Goal: Transaction & Acquisition: Purchase product/service

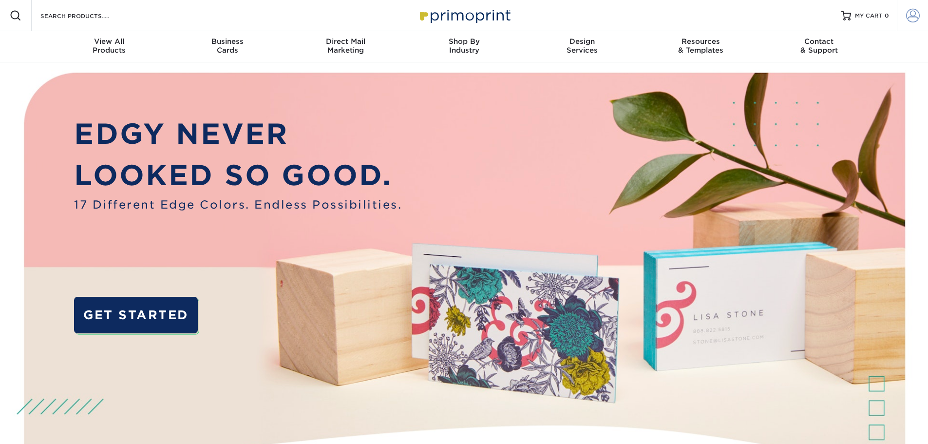
type input "[EMAIL_ADDRESS][DOMAIN_NAME]"
click at [911, 16] on span at bounding box center [913, 16] width 14 height 14
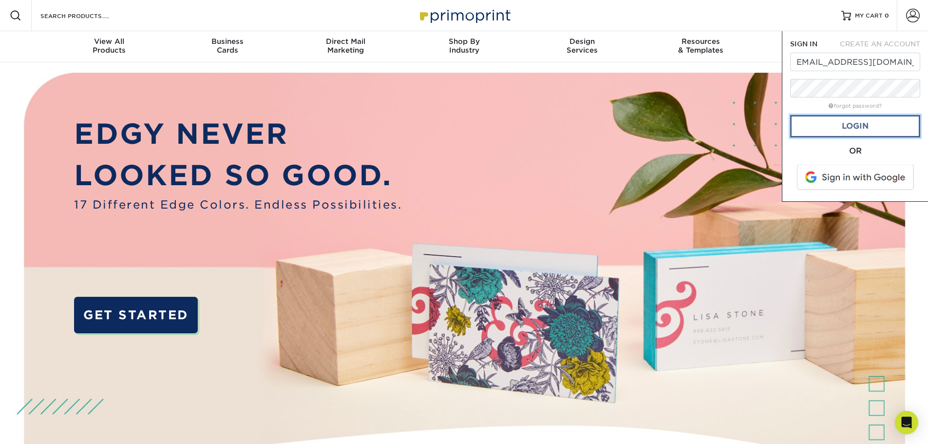
click at [863, 125] on link "Login" at bounding box center [855, 126] width 130 height 22
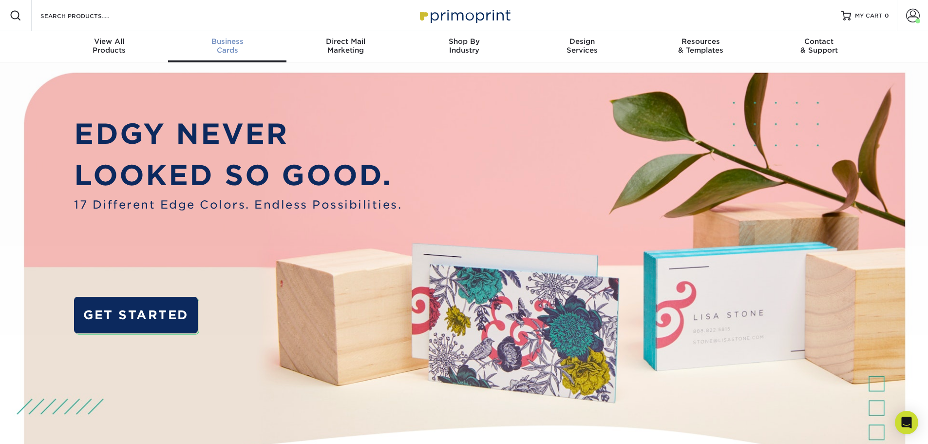
click at [233, 48] on div "Business Cards" at bounding box center [227, 46] width 118 height 18
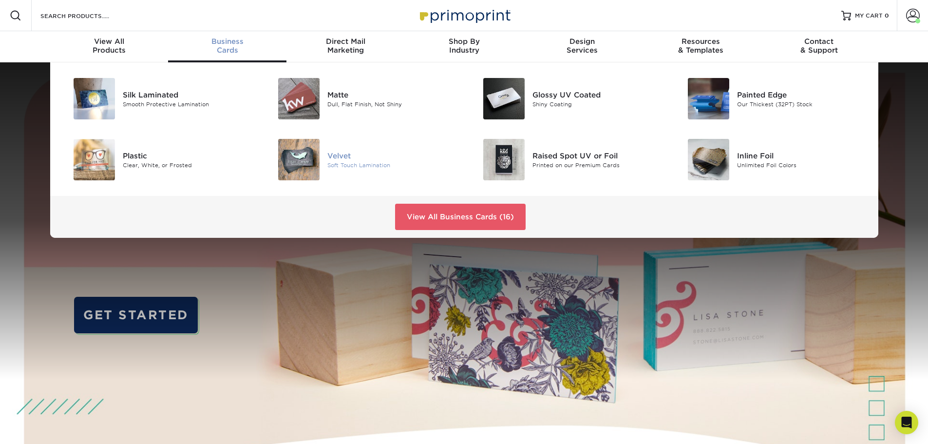
click at [348, 154] on div "Velvet" at bounding box center [391, 155] width 129 height 11
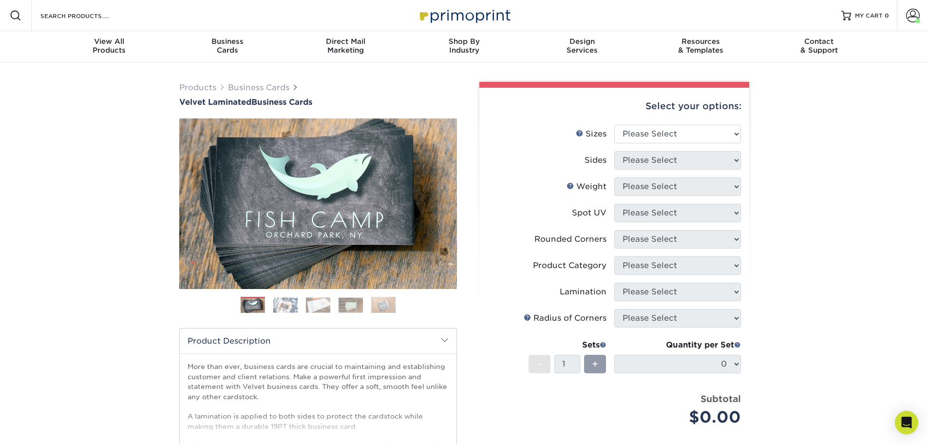
click at [286, 303] on img at bounding box center [285, 304] width 24 height 15
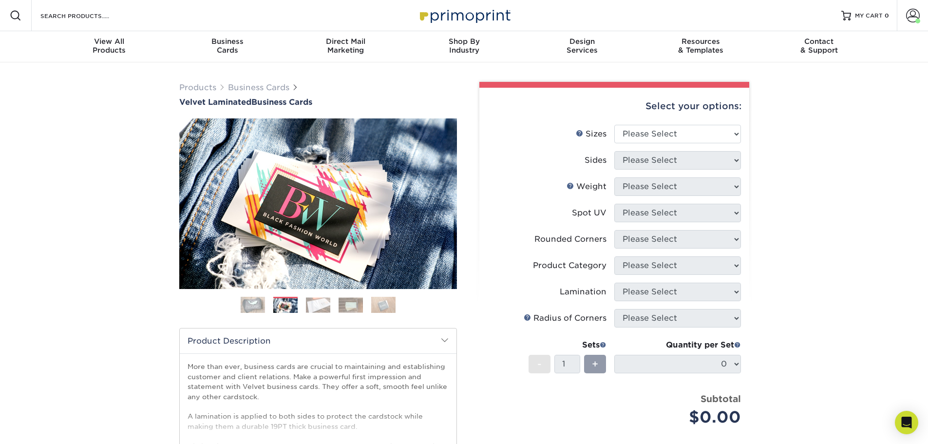
click at [325, 300] on img at bounding box center [318, 304] width 24 height 15
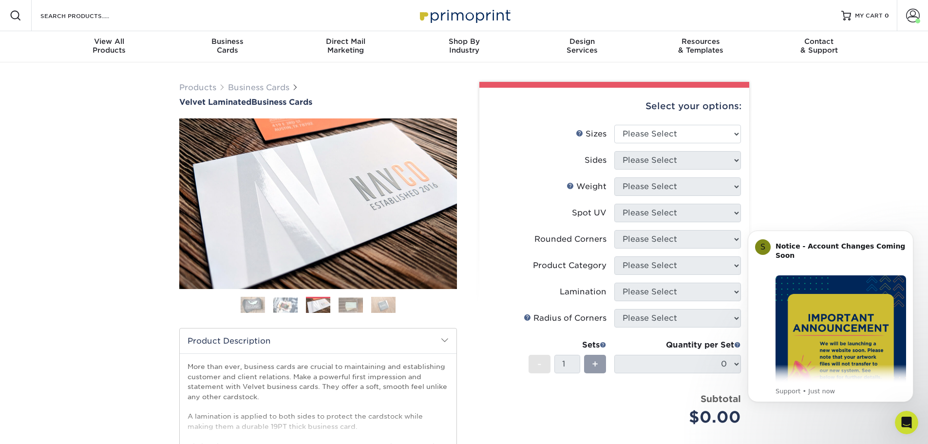
click at [361, 302] on img at bounding box center [351, 304] width 24 height 15
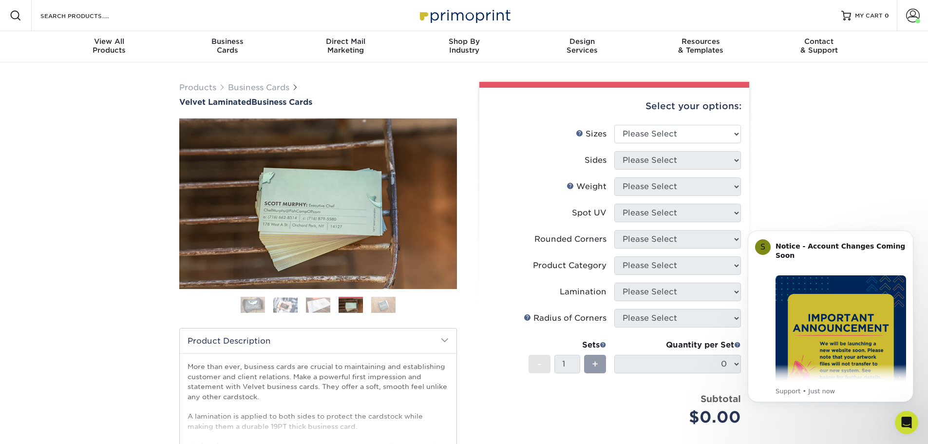
click at [388, 302] on img at bounding box center [383, 304] width 24 height 17
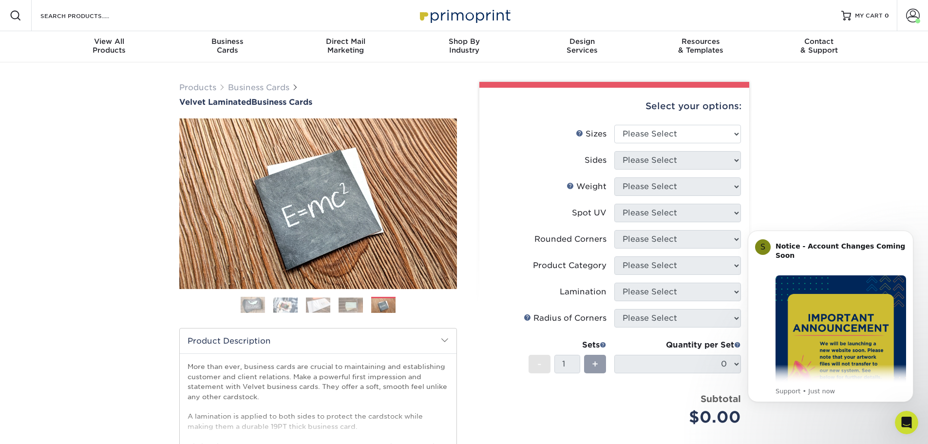
click at [236, 299] on ol at bounding box center [318, 308] width 278 height 23
click at [247, 299] on img at bounding box center [253, 305] width 24 height 24
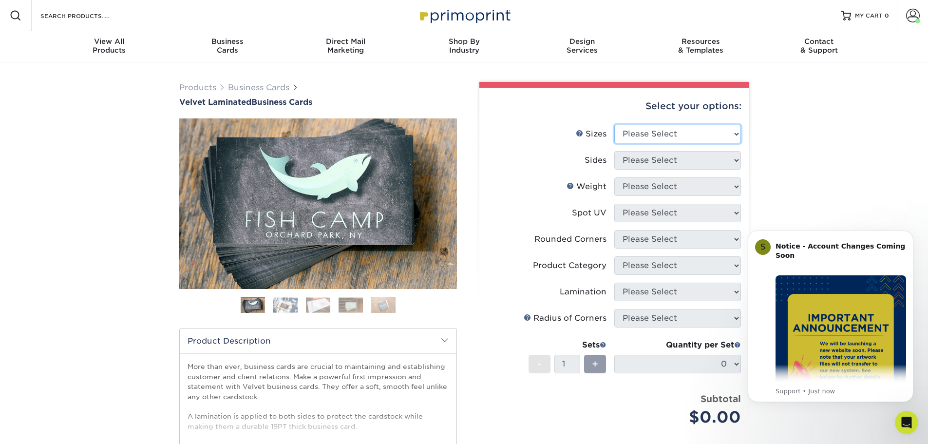
click at [702, 132] on select "Please Select 1.5" x 3.5" - Mini 1.75" x 3.5" - Mini 2" x 2" - Square 2" x 3" -…" at bounding box center [677, 134] width 127 height 19
select select "2.00x3.50"
click at [614, 125] on select "Please Select 1.5" x 3.5" - Mini 1.75" x 3.5" - Mini 2" x 2" - Square 2" x 3" -…" at bounding box center [677, 134] width 127 height 19
click at [707, 163] on select "Please Select Print Both Sides Print Front Only" at bounding box center [677, 160] width 127 height 19
select select "13abbda7-1d64-4f25-8bb2-c179b224825d"
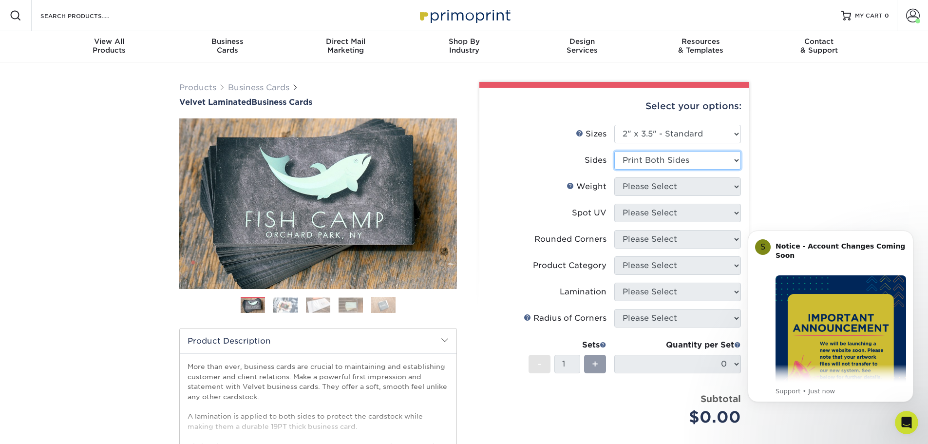
click at [614, 151] on select "Please Select Print Both Sides Print Front Only" at bounding box center [677, 160] width 127 height 19
click at [702, 188] on select "Please Select 16PT" at bounding box center [677, 186] width 127 height 19
select select "16PT"
click at [614, 177] on select "Please Select 16PT" at bounding box center [677, 186] width 127 height 19
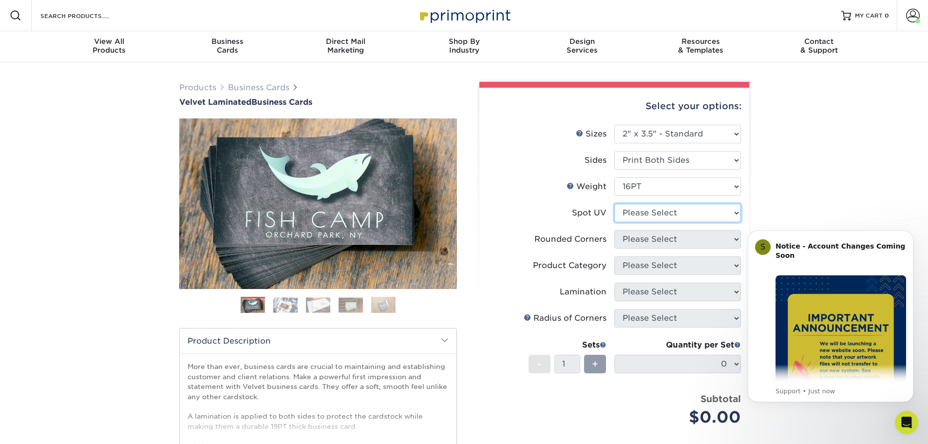
click at [710, 216] on select "Please Select No Spot UV Front and Back (Both Sides) Front Only Back Only" at bounding box center [677, 213] width 127 height 19
select select "3"
click at [614, 204] on select "Please Select No Spot UV Front and Back (Both Sides) Front Only Back Only" at bounding box center [677, 213] width 127 height 19
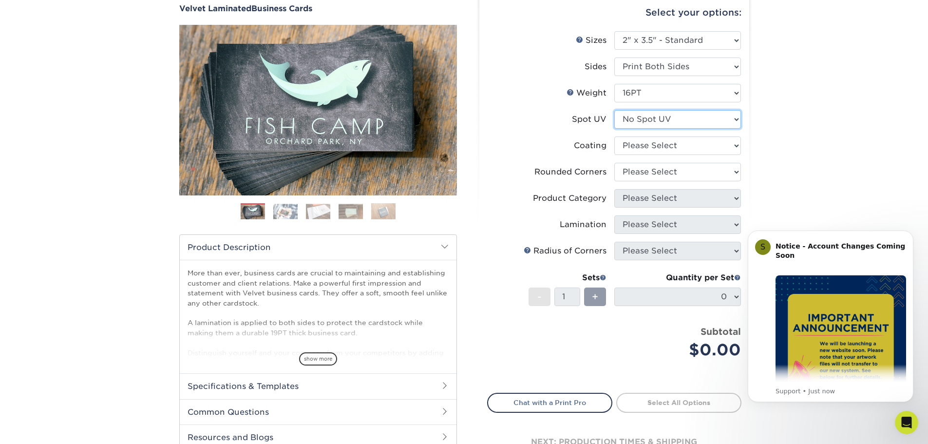
scroll to position [97, 0]
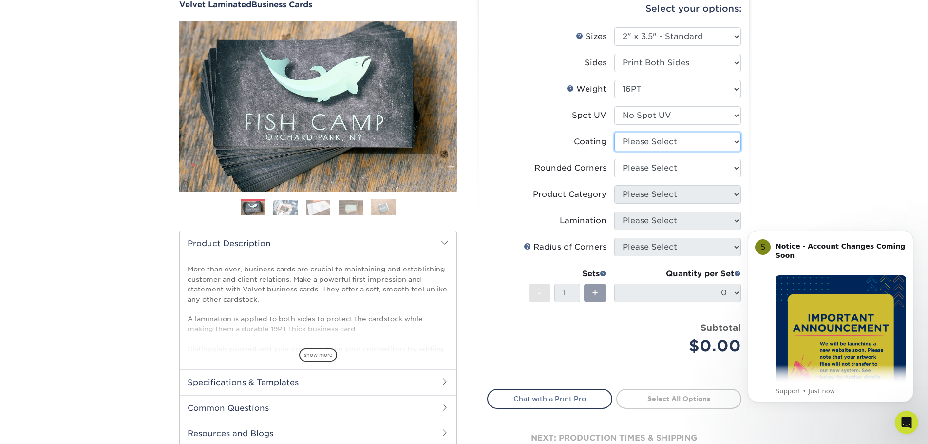
click at [734, 141] on select at bounding box center [677, 142] width 127 height 19
select select "3e7618de-abca-4bda-9f97-8b9129e913d8"
click at [614, 133] on select at bounding box center [677, 142] width 127 height 19
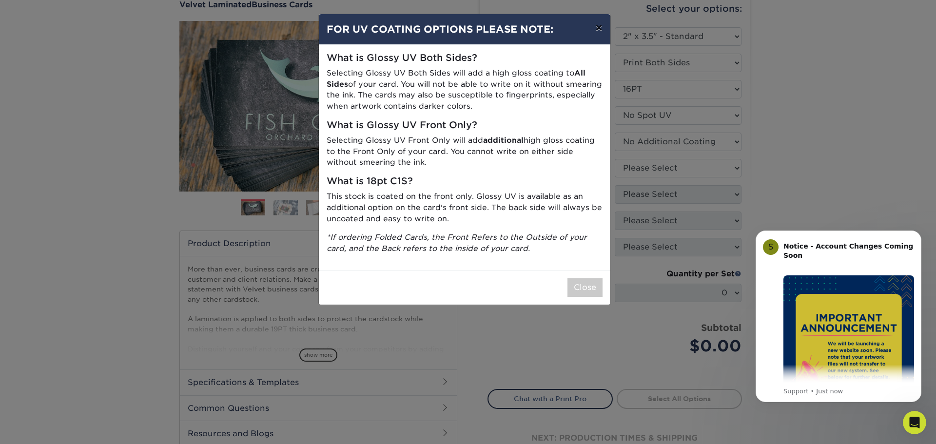
click at [597, 27] on button "×" at bounding box center [598, 27] width 22 height 27
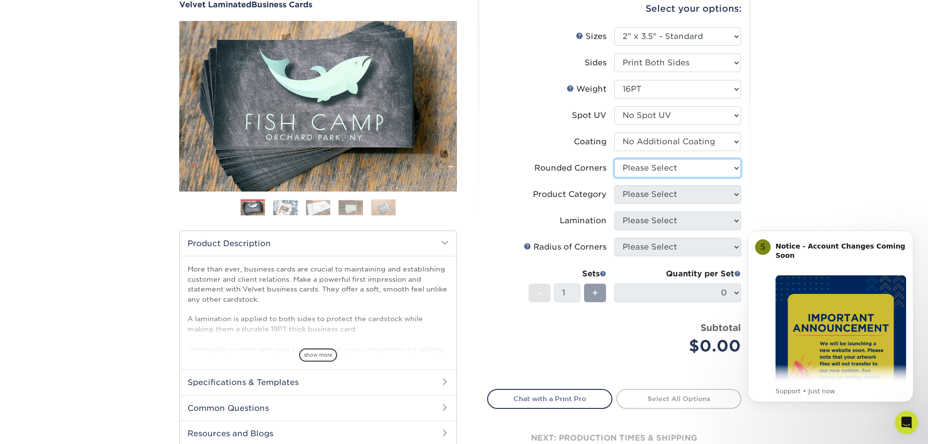
click at [732, 165] on select "Please Select Yes - Round 2 Corners Yes - Round 4 Corners No" at bounding box center [677, 168] width 127 height 19
select select "0"
click at [614, 159] on select "Please Select Yes - Round 2 Corners Yes - Round 4 Corners No" at bounding box center [677, 168] width 127 height 19
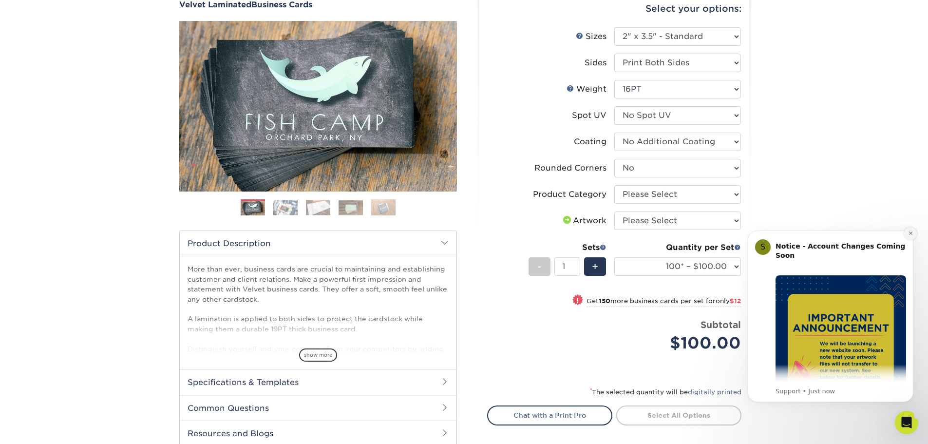
click at [908, 230] on icon "Dismiss notification" at bounding box center [910, 232] width 5 height 5
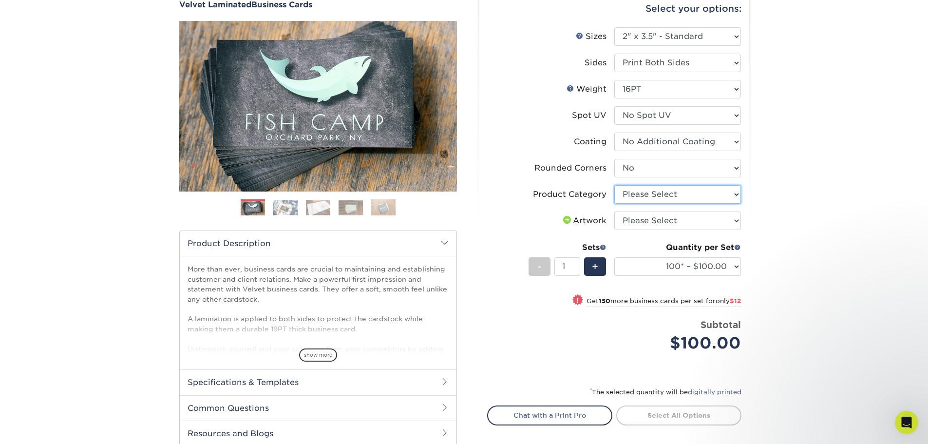
click at [736, 195] on select "Please Select Business Cards" at bounding box center [677, 194] width 127 height 19
select select "3b5148f1-0588-4f88-a218-97bcfdce65c1"
click at [614, 185] on select "Please Select Business Cards" at bounding box center [677, 194] width 127 height 19
click at [736, 222] on select "Please Select I will upload files I need a design - $100" at bounding box center [677, 220] width 127 height 19
select select "upload"
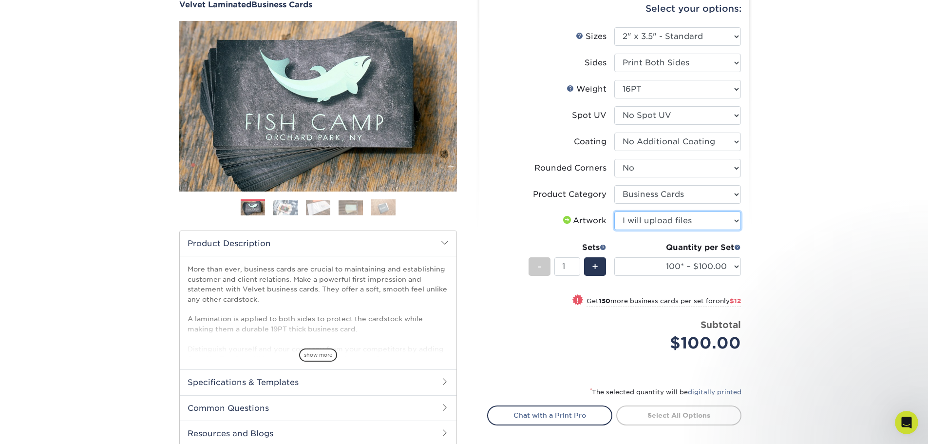
click at [614, 211] on select "Please Select I will upload files I need a design - $100" at bounding box center [677, 220] width 127 height 19
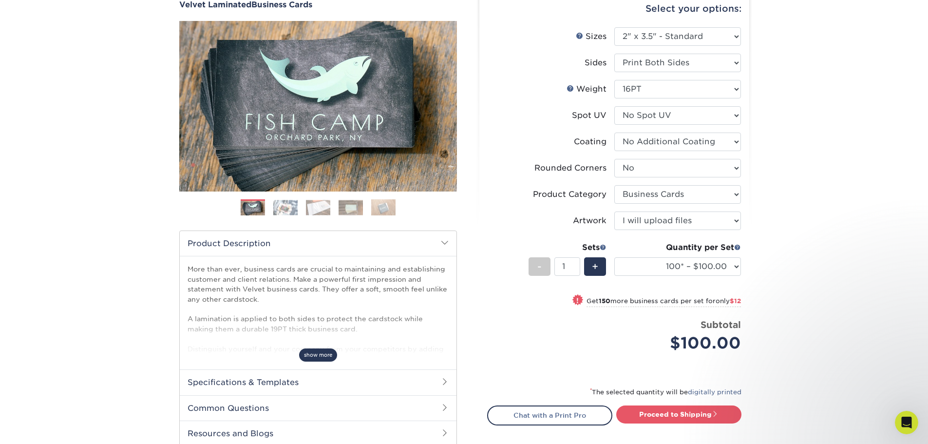
click at [310, 352] on span "show more" at bounding box center [318, 354] width 38 height 13
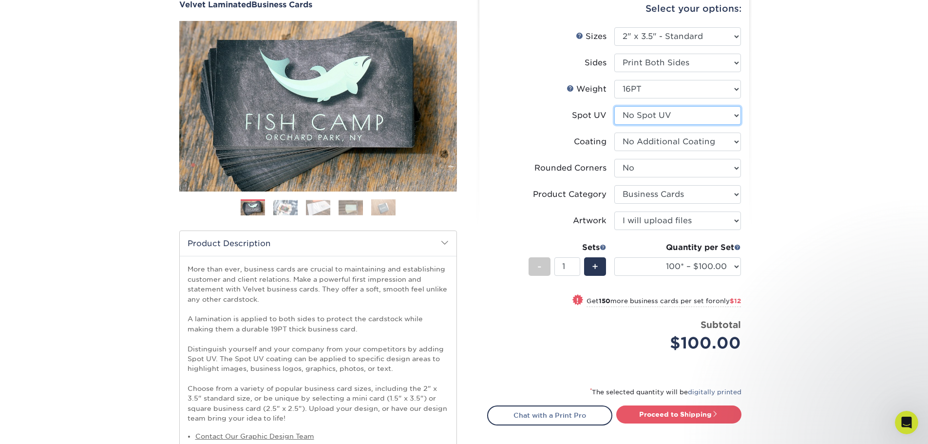
click at [732, 115] on select "Please Select No Spot UV Front and Back (Both Sides) Front Only Back Only" at bounding box center [677, 115] width 127 height 19
select select "1"
click at [614, 106] on select "Please Select No Spot UV Front and Back (Both Sides) Front Only Back Only" at bounding box center [677, 115] width 127 height 19
select select "-1"
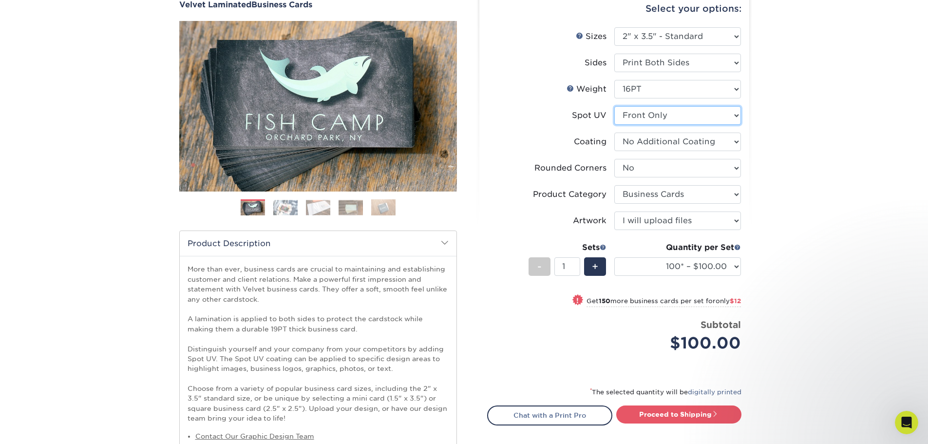
select select
select select "-1"
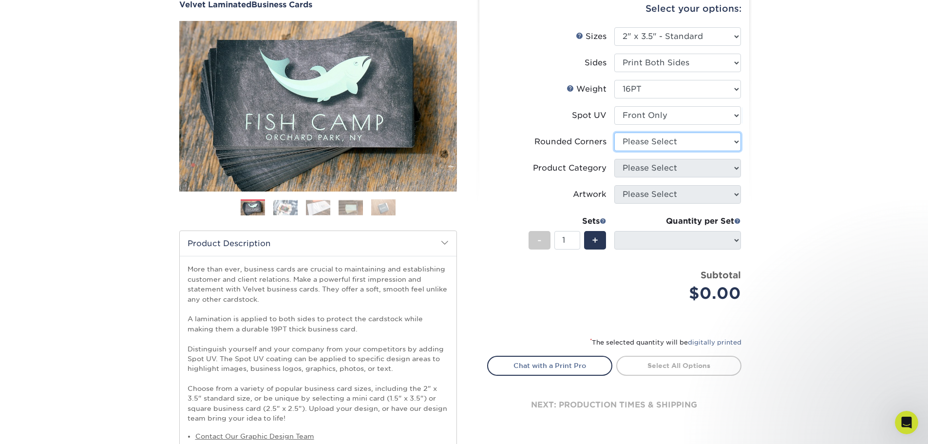
click at [738, 141] on select "Please Select Yes - Round 2 Corners Yes - Round 4 Corners No" at bounding box center [677, 142] width 127 height 19
select select "0"
click at [614, 133] on select "Please Select Yes - Round 2 Corners Yes - Round 4 Corners No" at bounding box center [677, 142] width 127 height 19
select select "-1"
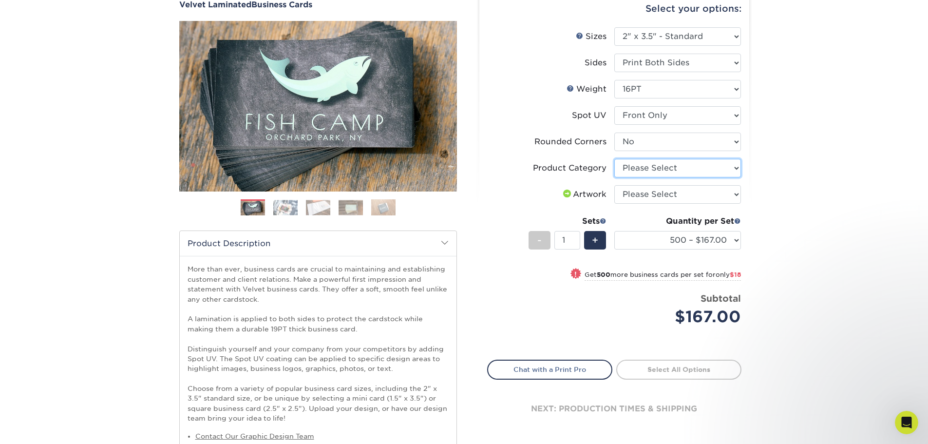
click at [735, 167] on select "Please Select Business Cards" at bounding box center [677, 168] width 127 height 19
select select "3b5148f1-0588-4f88-a218-97bcfdce65c1"
click at [614, 159] on select "Please Select Business Cards" at bounding box center [677, 168] width 127 height 19
click at [733, 198] on select "Please Select I will upload files I need a design - $100" at bounding box center [677, 194] width 127 height 19
select select "upload"
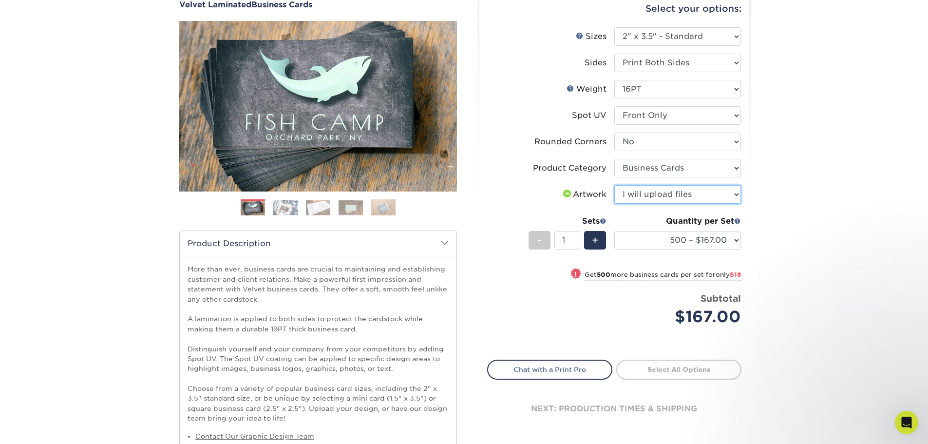
click at [614, 185] on select "Please Select I will upload files I need a design - $100" at bounding box center [677, 194] width 127 height 19
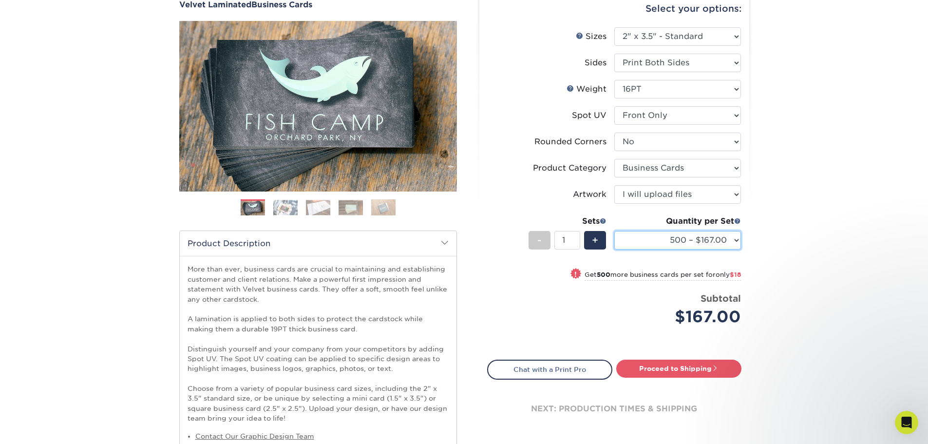
click at [736, 242] on select "500 – $167.00 1000 – $185.00 2500 – $439.00 5000 – $733.00 10000 – $1307.00" at bounding box center [677, 240] width 127 height 19
click at [614, 231] on select "500 – $167.00 1000 – $185.00 2500 – $439.00 5000 – $733.00 10000 – $1307.00" at bounding box center [677, 240] width 127 height 19
click at [731, 111] on select "Please Select No Spot UV Front and Back (Both Sides) Front Only Back Only" at bounding box center [677, 115] width 127 height 19
select select "3"
click at [614, 106] on select "Please Select No Spot UV Front and Back (Both Sides) Front Only Back Only" at bounding box center [677, 115] width 127 height 19
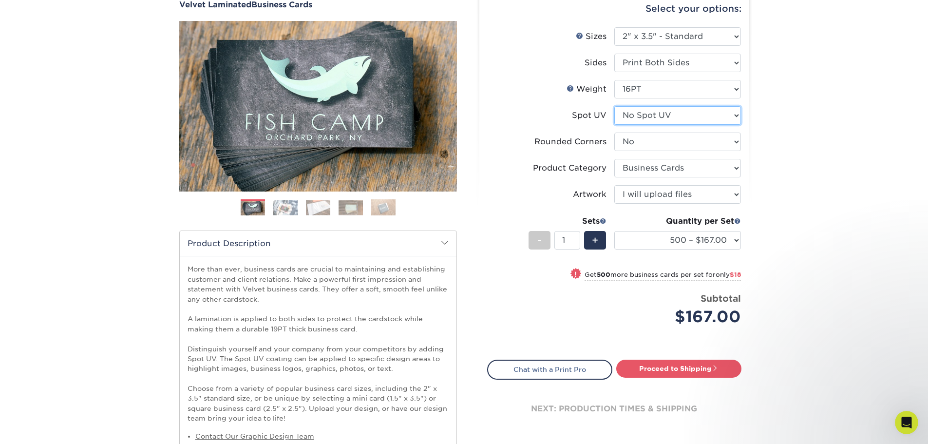
select select "-1"
select select
select select "-1"
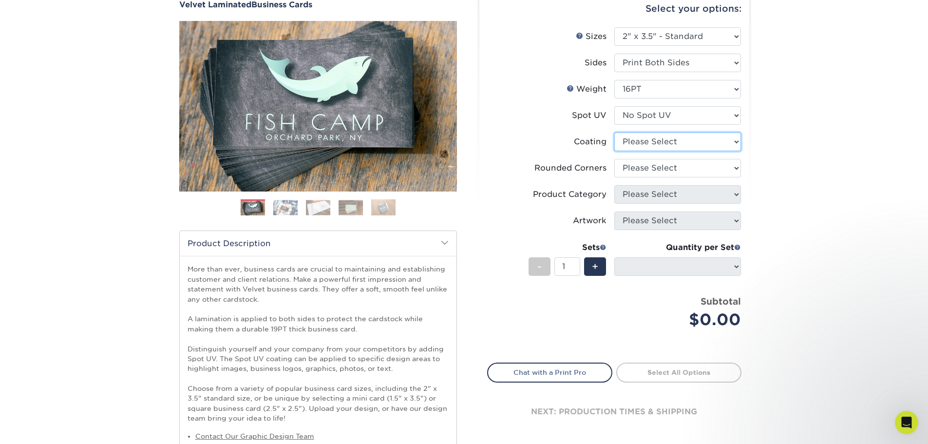
click at [732, 141] on select at bounding box center [677, 142] width 127 height 19
select select "3e7618de-abca-4bda-9f97-8b9129e913d8"
click at [614, 133] on select at bounding box center [677, 142] width 127 height 19
select select
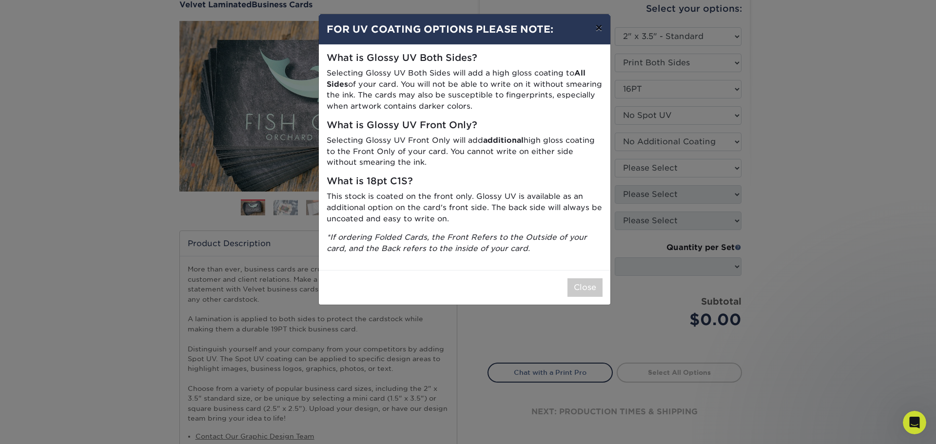
click at [599, 27] on button "×" at bounding box center [598, 27] width 22 height 27
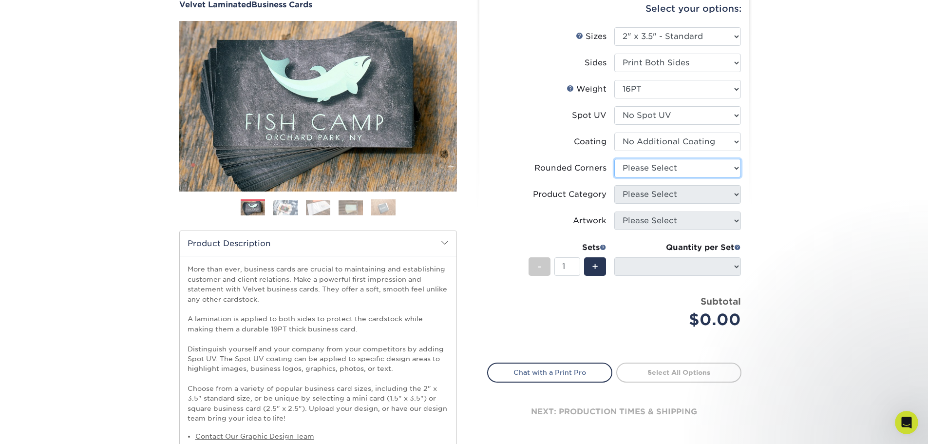
click at [734, 166] on select "Please Select Yes - Round 2 Corners Yes - Round 4 Corners No" at bounding box center [677, 168] width 127 height 19
select select "0"
click at [614, 159] on select "Please Select Yes - Round 2 Corners Yes - Round 4 Corners No" at bounding box center [677, 168] width 127 height 19
select select "-1"
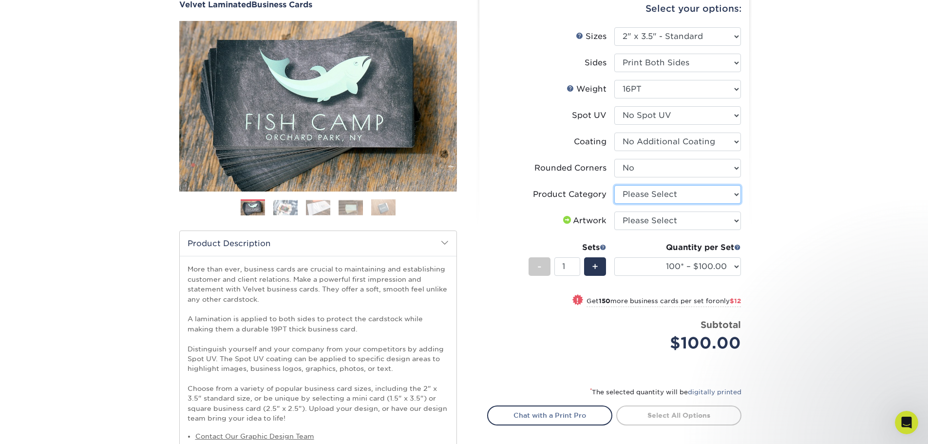
click at [735, 193] on select "Please Select Business Cards" at bounding box center [677, 194] width 127 height 19
select select "3b5148f1-0588-4f88-a218-97bcfdce65c1"
click at [614, 185] on select "Please Select Business Cards" at bounding box center [677, 194] width 127 height 19
click at [738, 220] on select "Please Select I will upload files I need a design - $100" at bounding box center [677, 220] width 127 height 19
select select "upload"
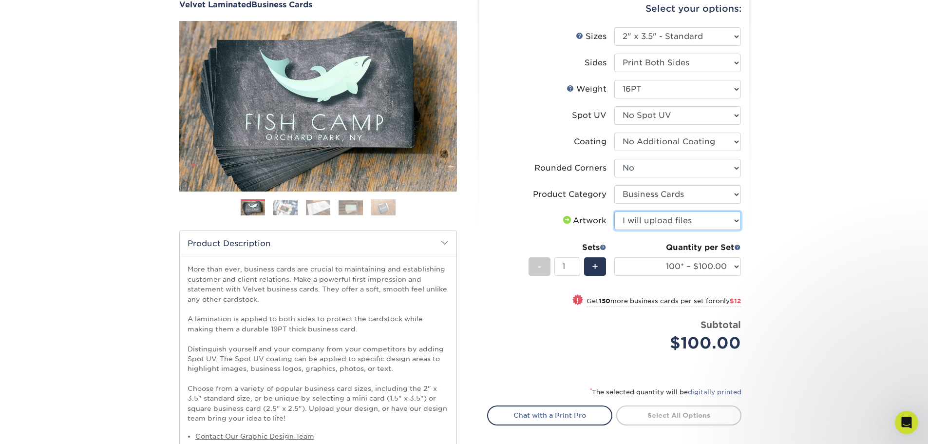
click at [614, 211] on select "Please Select I will upload files I need a design - $100" at bounding box center [677, 220] width 127 height 19
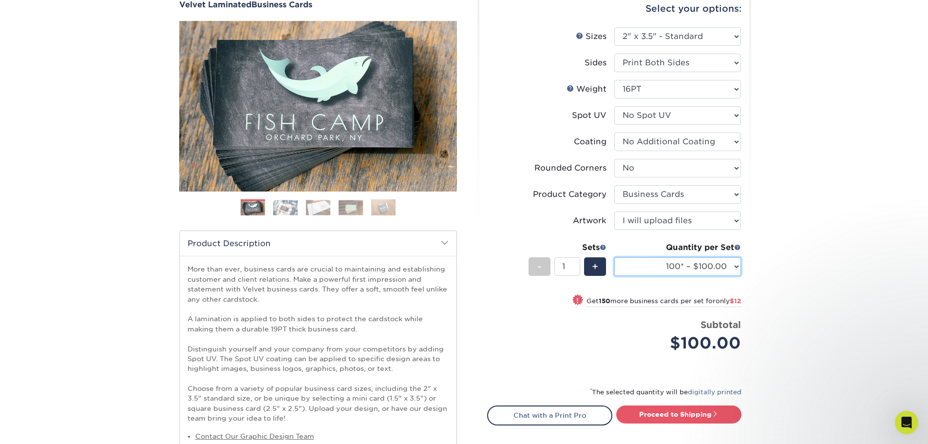
click at [735, 268] on select "100* – $100.00 250* – $112.00 500 – $120.00 1000 – $156.00 2500 – $307.00 5000 …" at bounding box center [677, 266] width 127 height 19
select select "500 – $120.00"
click at [614, 257] on select "100* – $100.00 250* – $112.00 500 – $120.00 1000 – $156.00 2500 – $307.00 5000 …" at bounding box center [677, 266] width 127 height 19
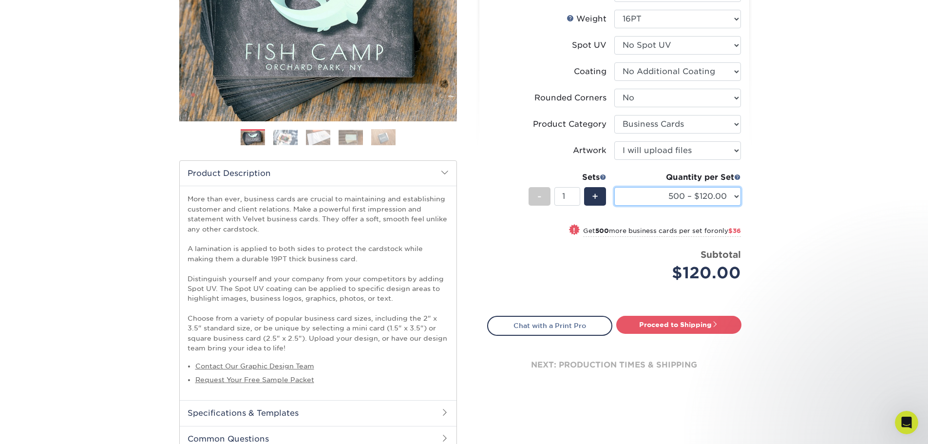
scroll to position [146, 0]
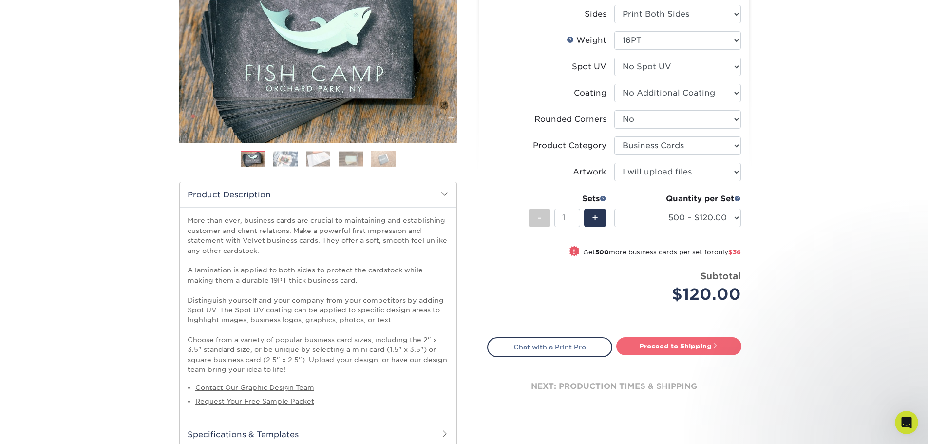
click at [648, 345] on link "Proceed to Shipping" at bounding box center [678, 346] width 125 height 18
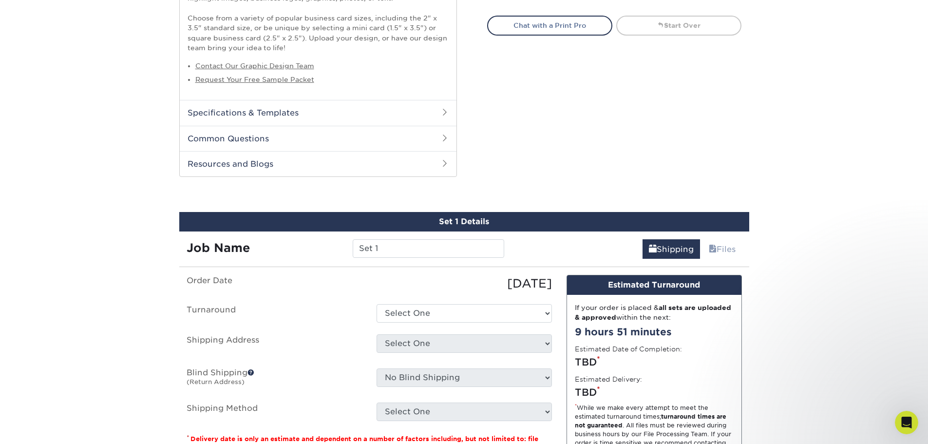
scroll to position [597, 0]
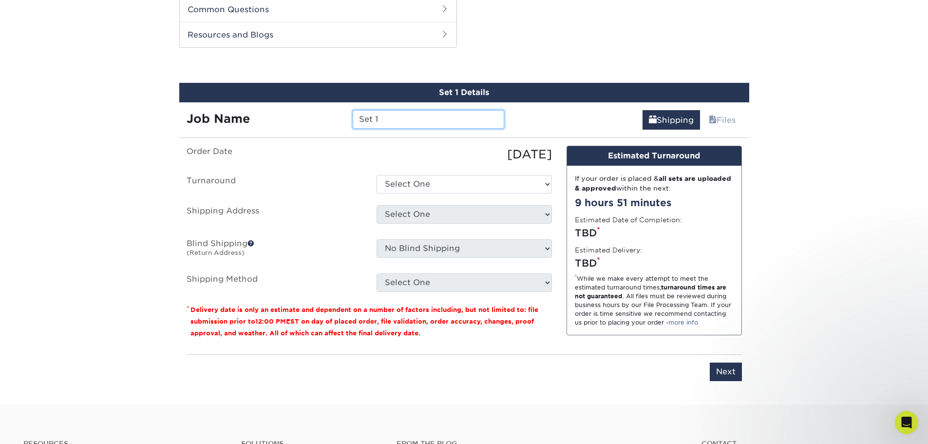
click at [422, 115] on input "Set 1" at bounding box center [429, 119] width 152 height 19
drag, startPoint x: 422, startPoint y: 115, endPoint x: 335, endPoint y: 121, distance: 87.9
click at [344, 121] on div "Job Name Set 1" at bounding box center [345, 119] width 333 height 19
type input "[PERSON_NAME] Business Card"
click at [549, 185] on select "Select One 2-4 Business Days 2 Day Next Business Day" at bounding box center [464, 184] width 175 height 19
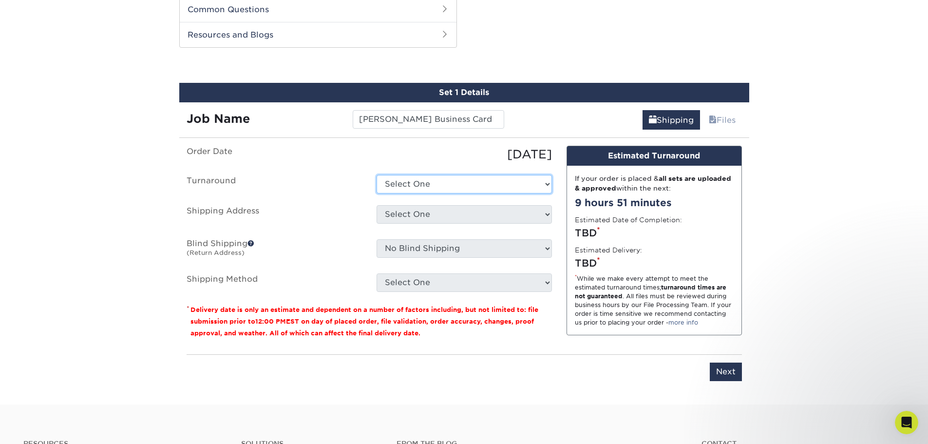
select select "0269a54f-6afa-4918-998f-593919161a79"
click at [377, 175] on select "Select One 2-4 Business Days 2 Day Next Business Day" at bounding box center [464, 184] width 175 height 19
click at [544, 215] on select "Select One MF - Main Address + Add New Address" at bounding box center [464, 214] width 175 height 19
select select "226647"
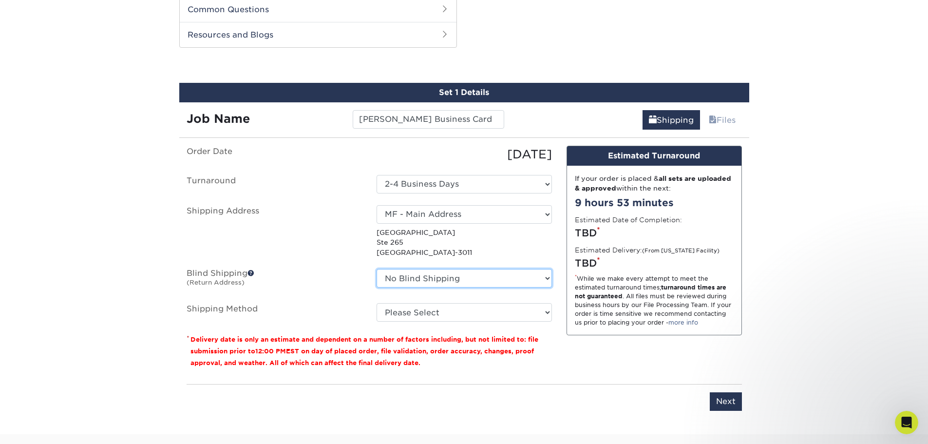
click at [549, 280] on select "No Blind Shipping MF - Main Address + Add New Address" at bounding box center [464, 278] width 175 height 19
select select "226647"
click at [377, 269] on select "No Blind Shipping MF - Main Address + Add New Address" at bounding box center [464, 278] width 175 height 19
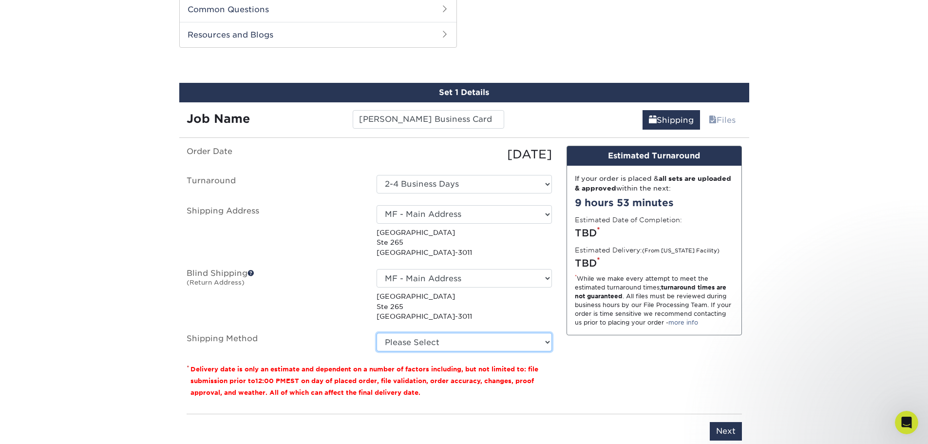
click at [540, 340] on select "Please Select Ground Shipping (+$8.96) 3 Day Shipping Service (+$15.34) 2 Day A…" at bounding box center [464, 342] width 175 height 19
select select "03"
click at [377, 333] on select "Please Select Ground Shipping (+$8.96) 3 Day Shipping Service (+$15.34) 2 Day A…" at bounding box center [464, 342] width 175 height 19
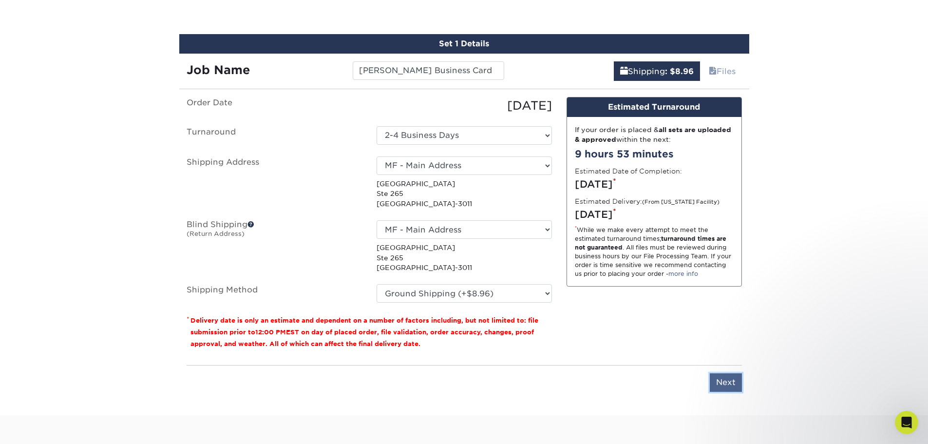
click at [725, 383] on input "Next" at bounding box center [726, 382] width 32 height 19
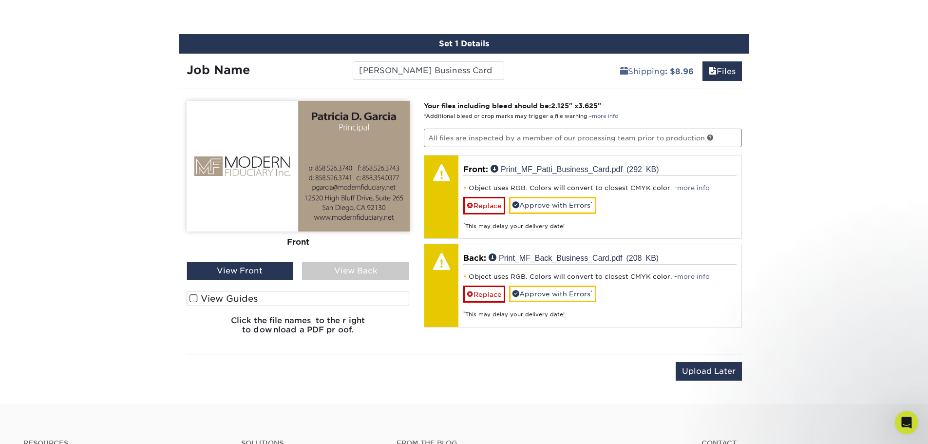
click at [192, 297] on span at bounding box center [194, 298] width 8 height 9
click at [0, 0] on input "View Guides" at bounding box center [0, 0] width 0 height 0
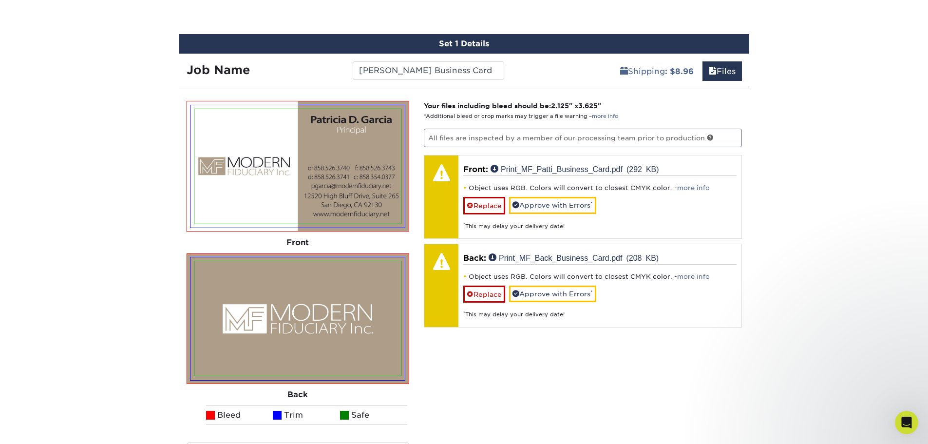
click at [192, 297] on img at bounding box center [298, 318] width 214 height 122
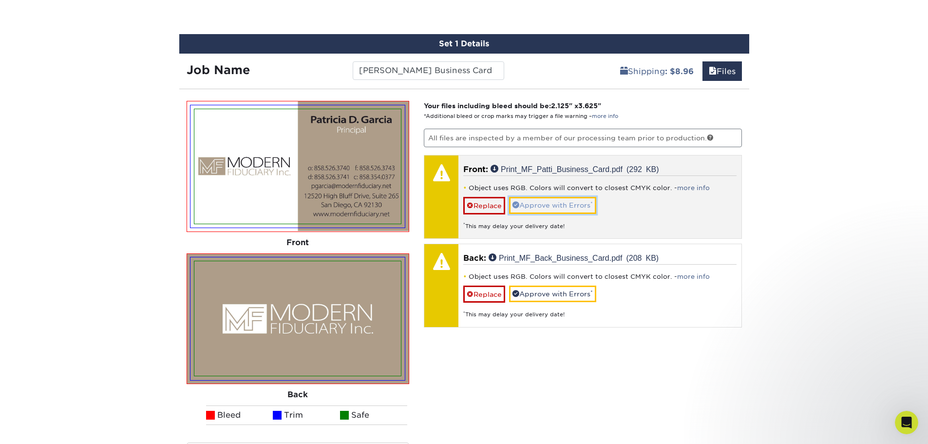
click at [578, 204] on link "Approve with Errors *" at bounding box center [552, 205] width 87 height 17
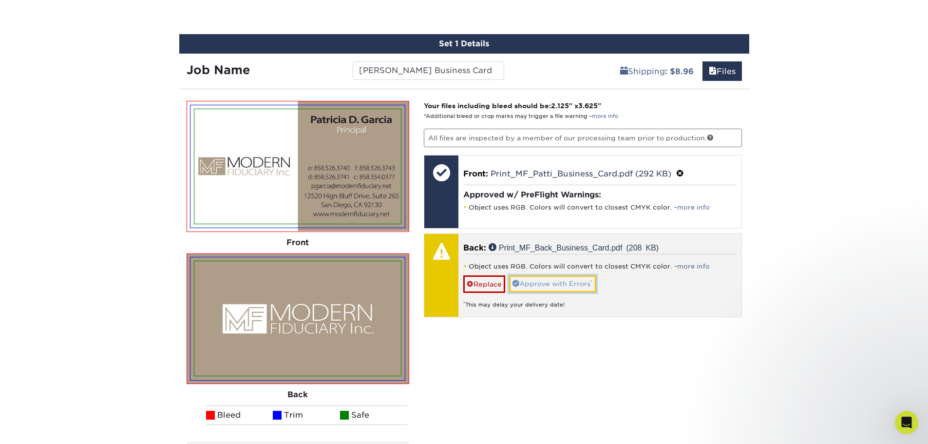
click at [570, 281] on link "Approve with Errors *" at bounding box center [552, 283] width 87 height 17
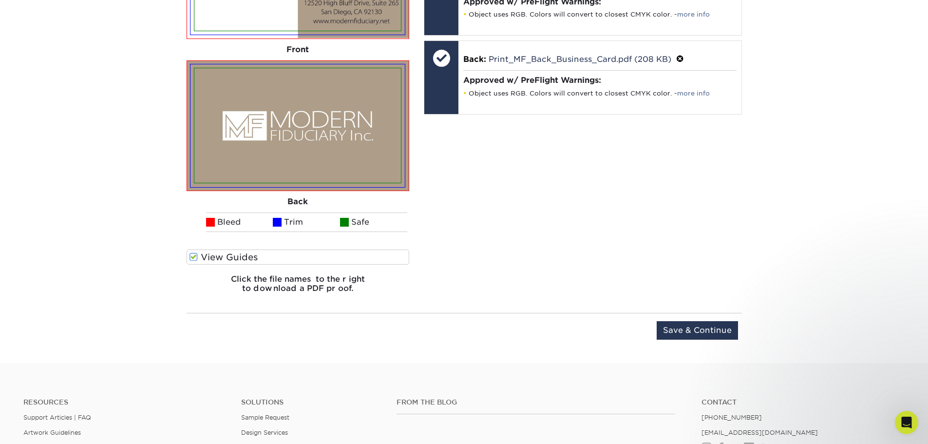
scroll to position [938, 0]
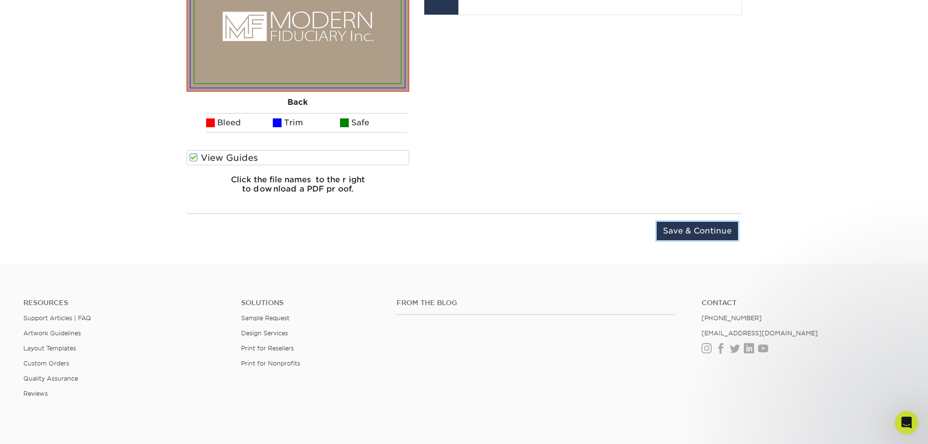
click at [693, 232] on input "Save & Continue" at bounding box center [697, 231] width 81 height 19
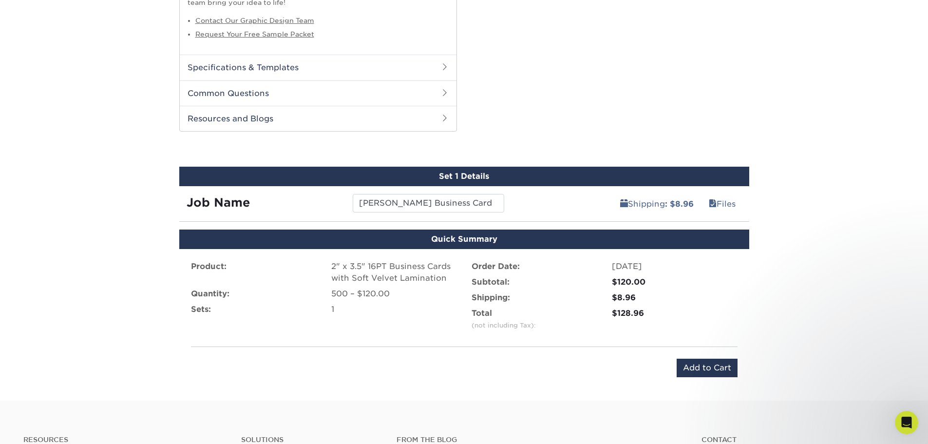
scroll to position [511, 0]
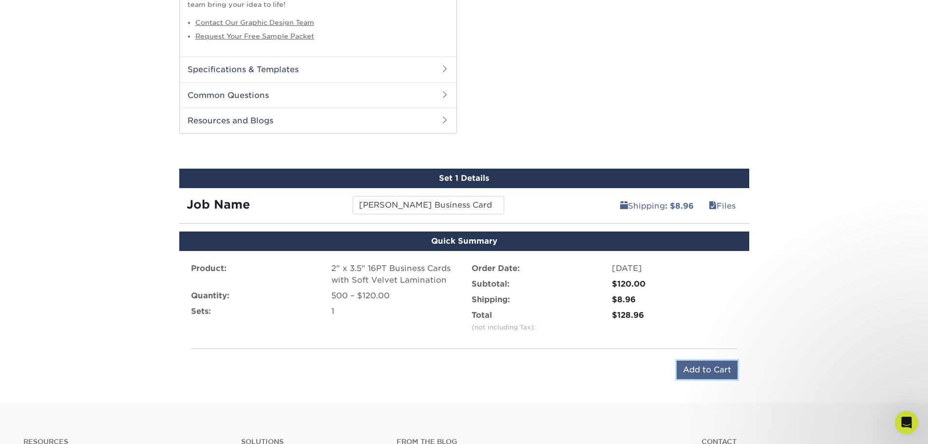
click at [714, 370] on input "Add to Cart" at bounding box center [707, 370] width 61 height 19
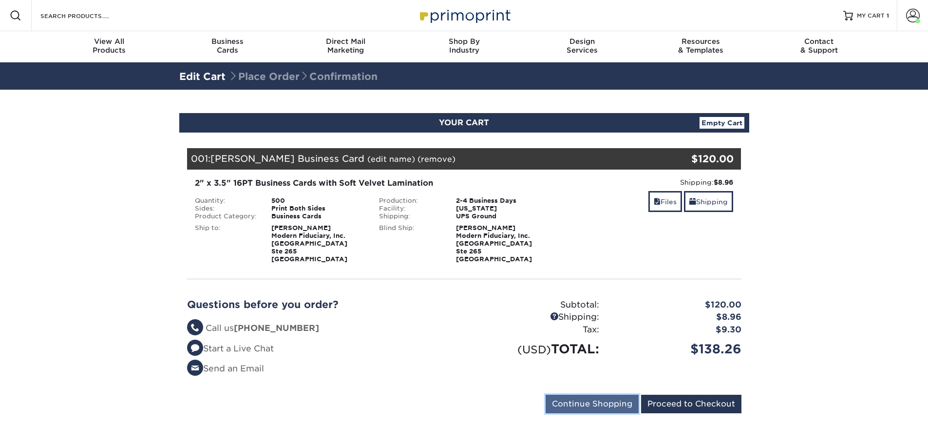
click at [585, 402] on input "Continue Shopping" at bounding box center [592, 404] width 93 height 19
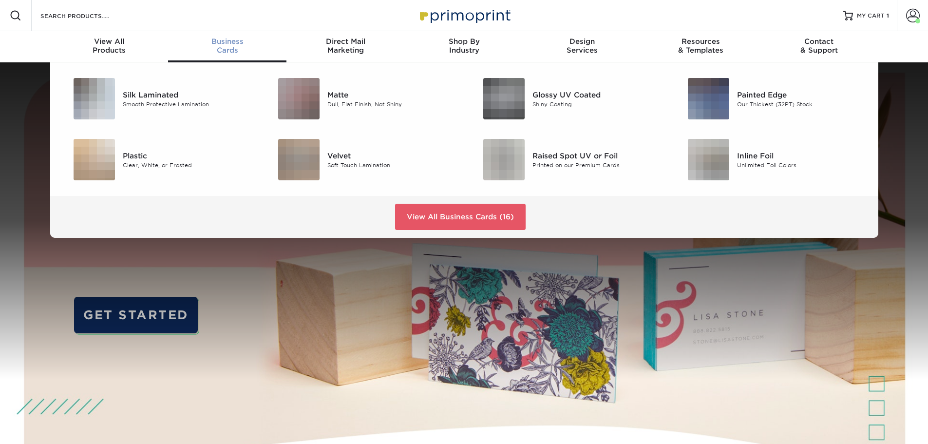
click at [225, 46] on div "Business Cards" at bounding box center [227, 46] width 118 height 18
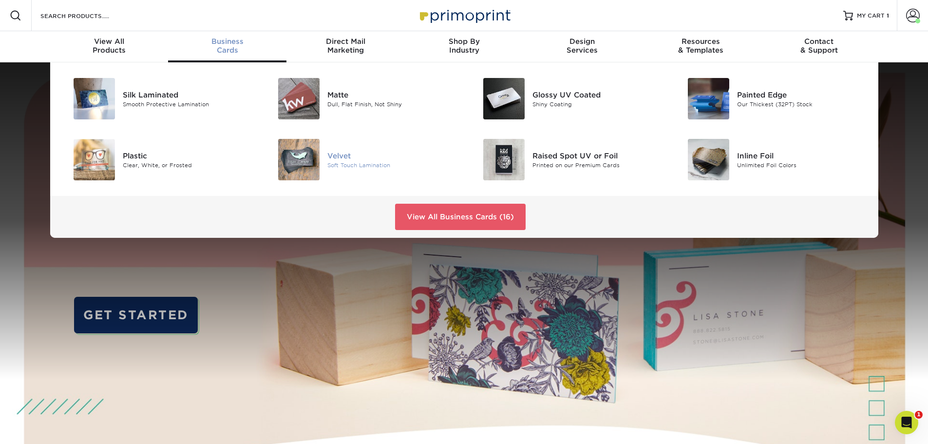
click at [350, 162] on div "Soft Touch Lamination" at bounding box center [391, 165] width 129 height 8
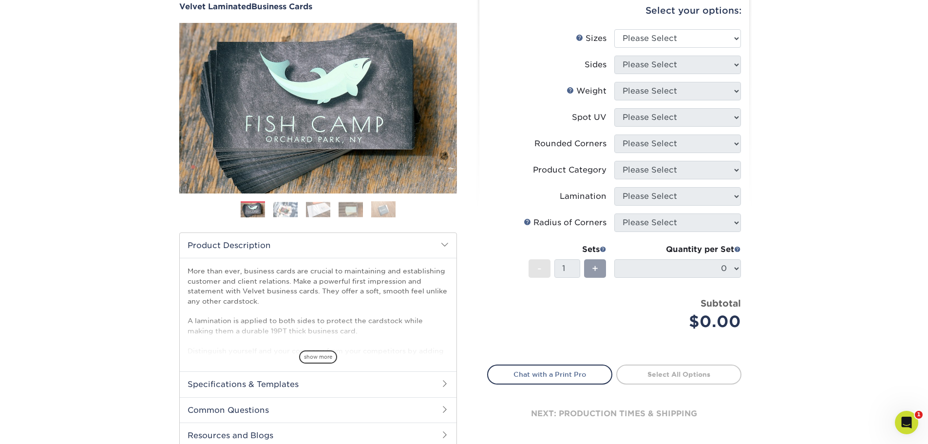
scroll to position [97, 0]
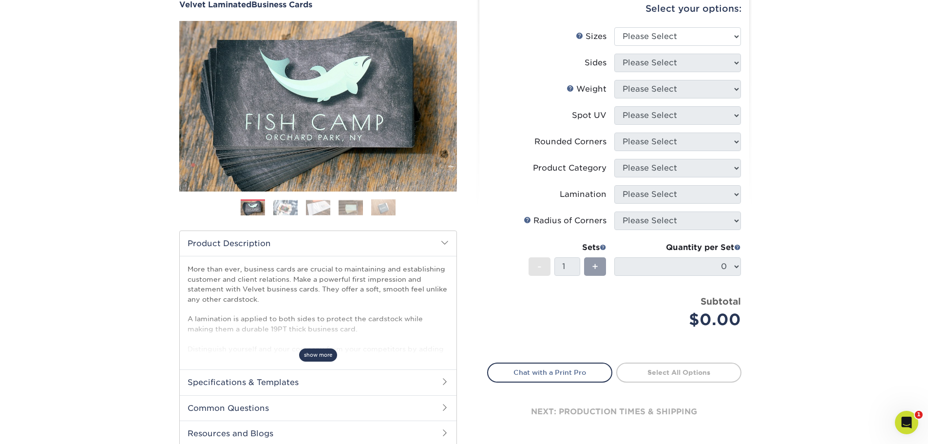
click at [317, 352] on span "show more" at bounding box center [318, 354] width 38 height 13
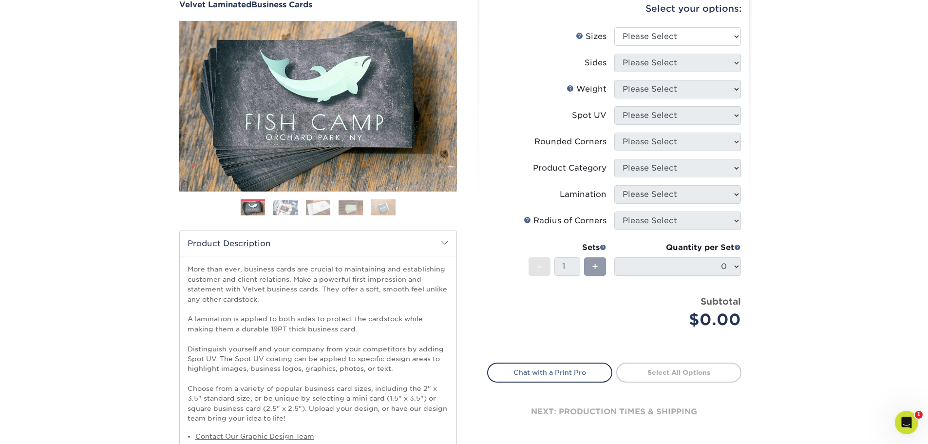
click at [283, 207] on img at bounding box center [285, 207] width 24 height 15
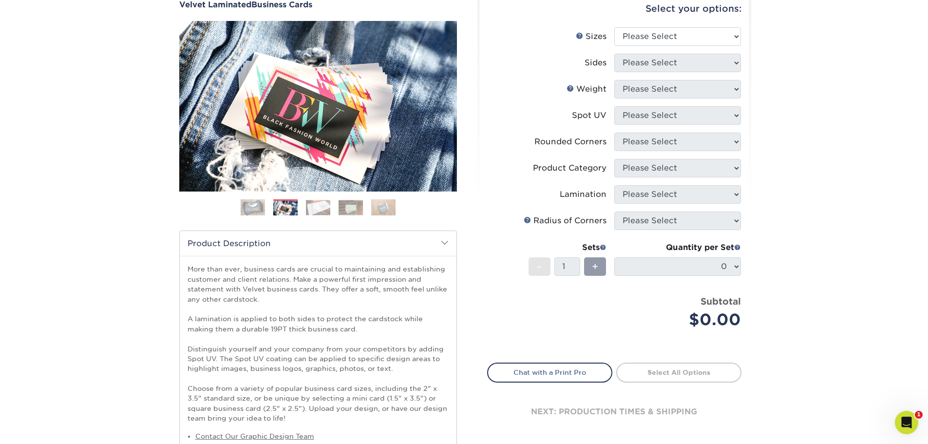
click at [317, 206] on img at bounding box center [318, 207] width 24 height 15
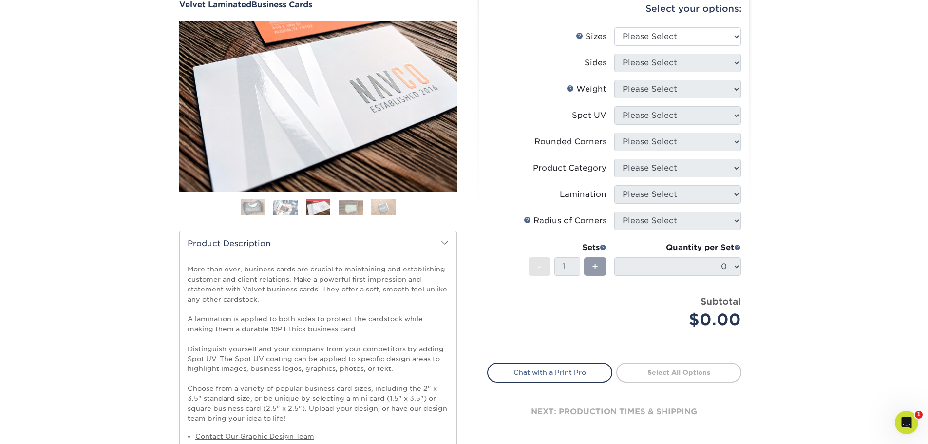
click at [349, 206] on img at bounding box center [351, 207] width 24 height 15
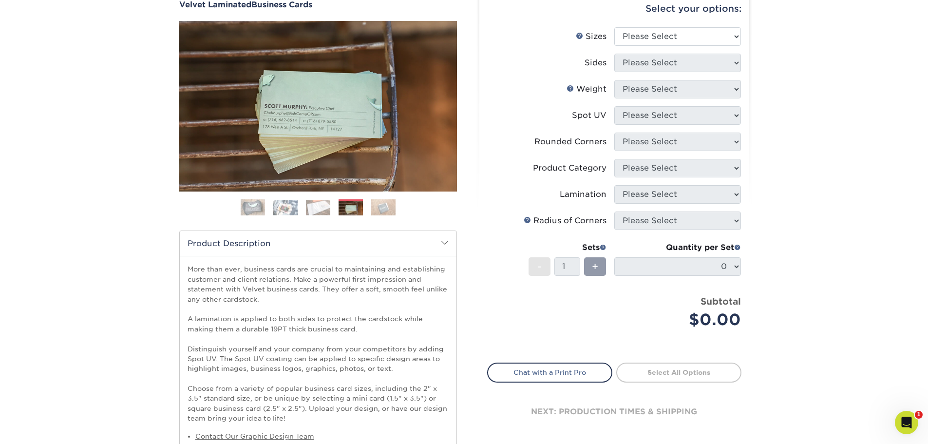
click at [387, 204] on img at bounding box center [383, 207] width 24 height 17
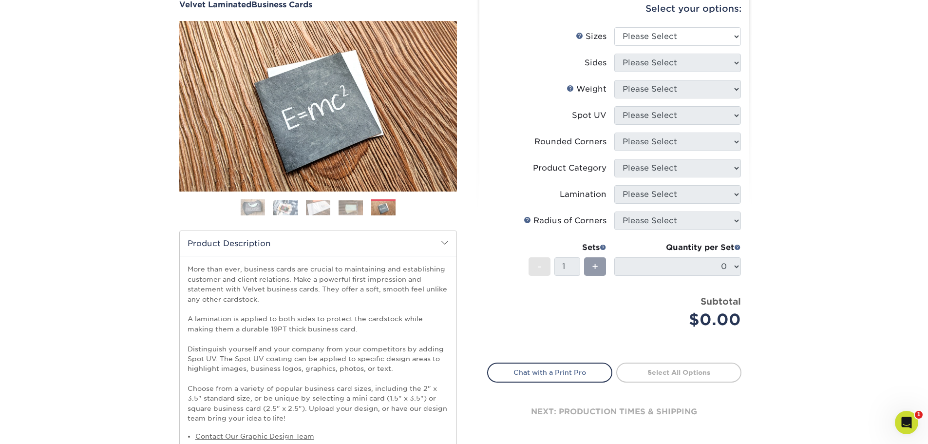
click at [255, 208] on img at bounding box center [253, 207] width 24 height 24
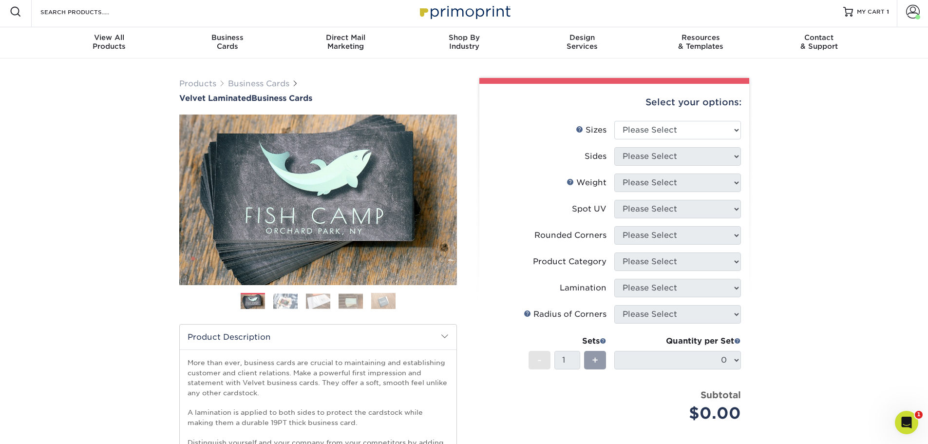
scroll to position [0, 0]
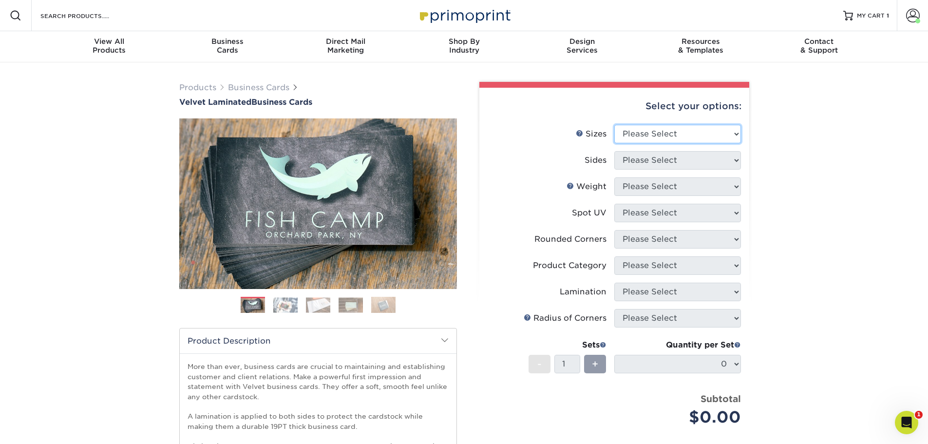
click at [735, 132] on select "Please Select 1.5" x 3.5" - Mini 1.75" x 3.5" - Mini 2" x 2" - Square 2" x 3" -…" at bounding box center [677, 134] width 127 height 19
select select "2.00x3.50"
click at [614, 125] on select "Please Select 1.5" x 3.5" - Mini 1.75" x 3.5" - Mini 2" x 2" - Square 2" x 3" -…" at bounding box center [677, 134] width 127 height 19
click at [737, 158] on select "Please Select Print Both Sides Print Front Only" at bounding box center [677, 160] width 127 height 19
select select "13abbda7-1d64-4f25-8bb2-c179b224825d"
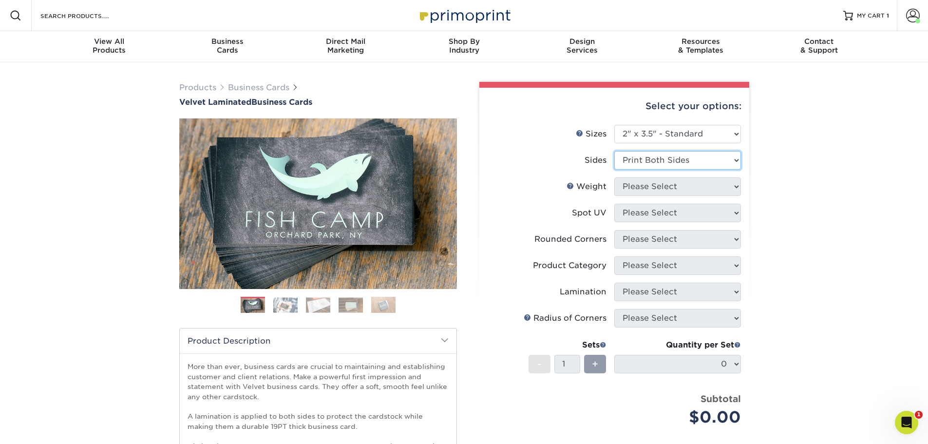
click at [614, 151] on select "Please Select Print Both Sides Print Front Only" at bounding box center [677, 160] width 127 height 19
click at [735, 187] on select "Please Select 16PT" at bounding box center [677, 186] width 127 height 19
select select "16PT"
click at [614, 177] on select "Please Select 16PT" at bounding box center [677, 186] width 127 height 19
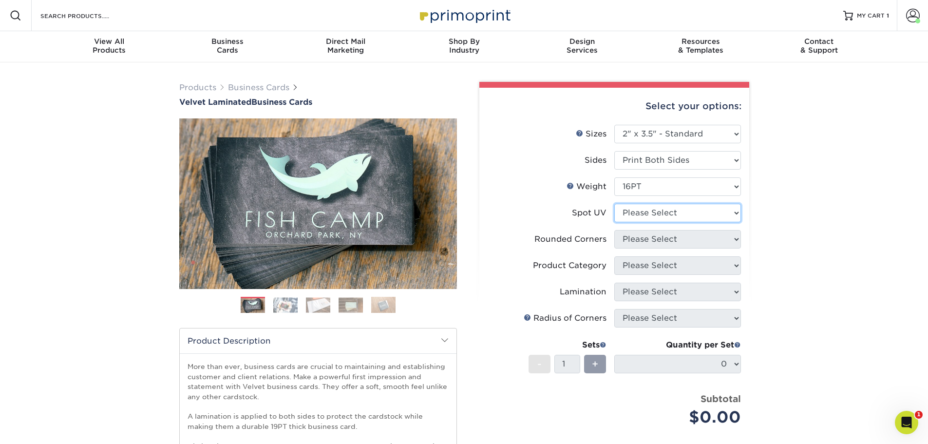
click at [738, 211] on select "Please Select No Spot UV Front and Back (Both Sides) Front Only Back Only" at bounding box center [677, 213] width 127 height 19
select select "3"
click at [614, 204] on select "Please Select No Spot UV Front and Back (Both Sides) Front Only Back Only" at bounding box center [677, 213] width 127 height 19
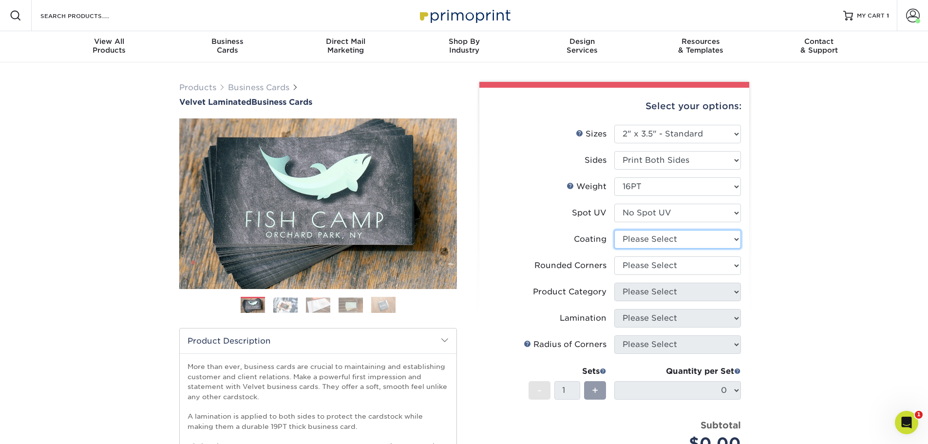
click at [736, 238] on select at bounding box center [677, 239] width 127 height 19
select select "3e7618de-abca-4bda-9f97-8b9129e913d8"
click at [614, 230] on select at bounding box center [677, 239] width 127 height 19
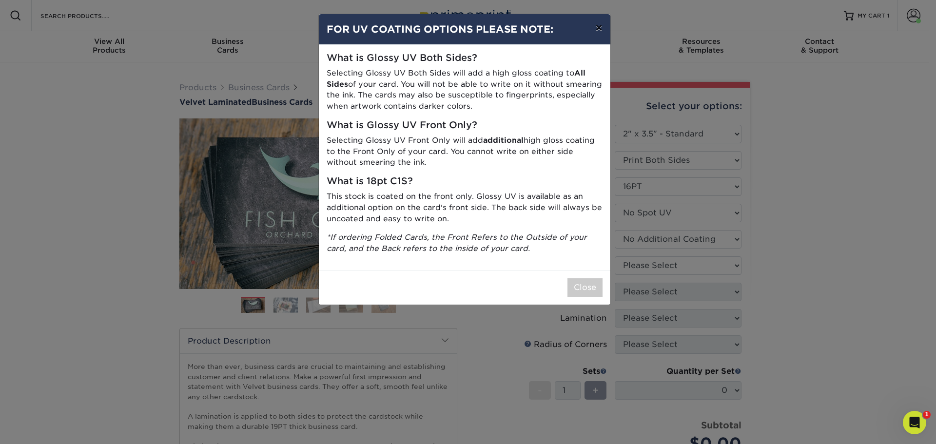
click at [596, 30] on button "×" at bounding box center [598, 27] width 22 height 27
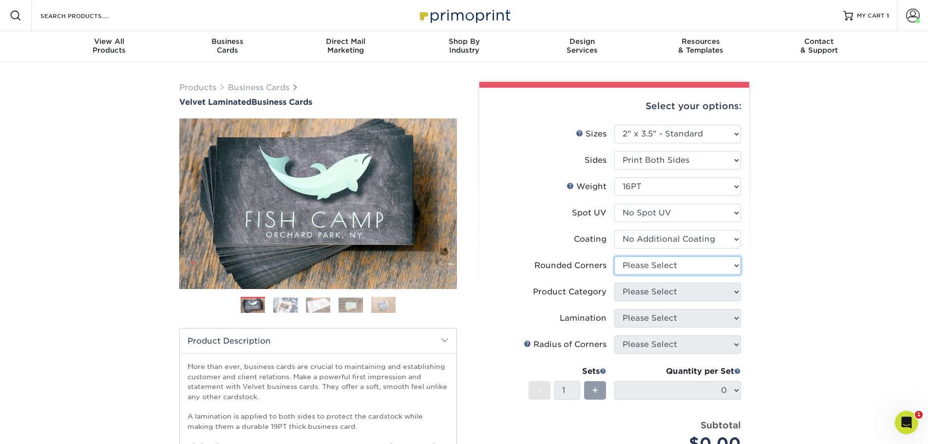
click at [734, 267] on select "Please Select Yes - Round 2 Corners Yes - Round 4 Corners No" at bounding box center [677, 265] width 127 height 19
select select "0"
click at [614, 256] on select "Please Select Yes - Round 2 Corners Yes - Round 4 Corners No" at bounding box center [677, 265] width 127 height 19
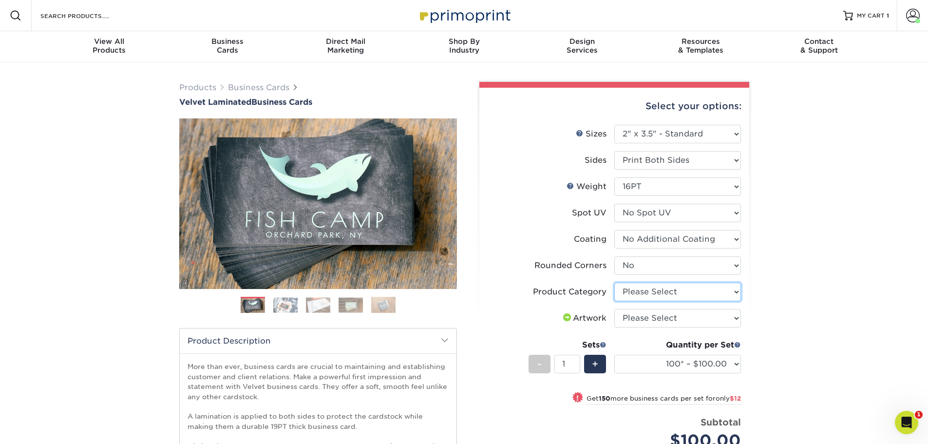
click at [735, 288] on select "Please Select Business Cards" at bounding box center [677, 292] width 127 height 19
select select "3b5148f1-0588-4f88-a218-97bcfdce65c1"
click at [614, 283] on select "Please Select Business Cards" at bounding box center [677, 292] width 127 height 19
click at [731, 315] on select "Please Select I will upload files I need a design - $100" at bounding box center [677, 318] width 127 height 19
select select "upload"
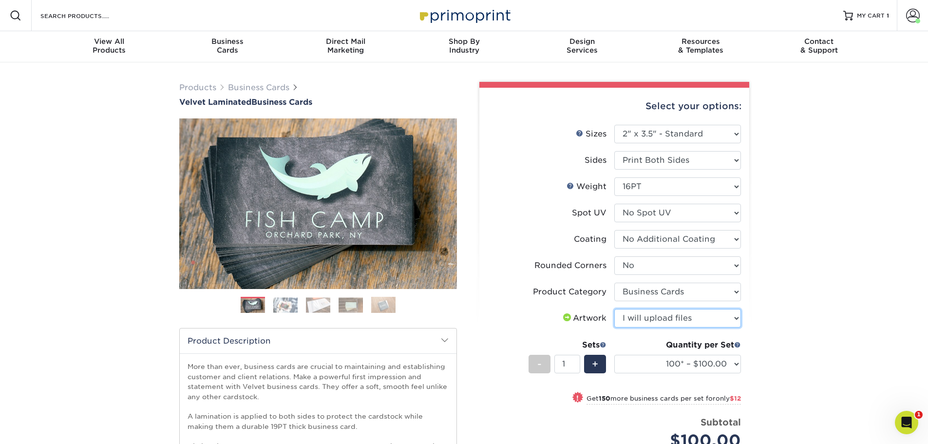
click at [614, 309] on select "Please Select I will upload files I need a design - $100" at bounding box center [677, 318] width 127 height 19
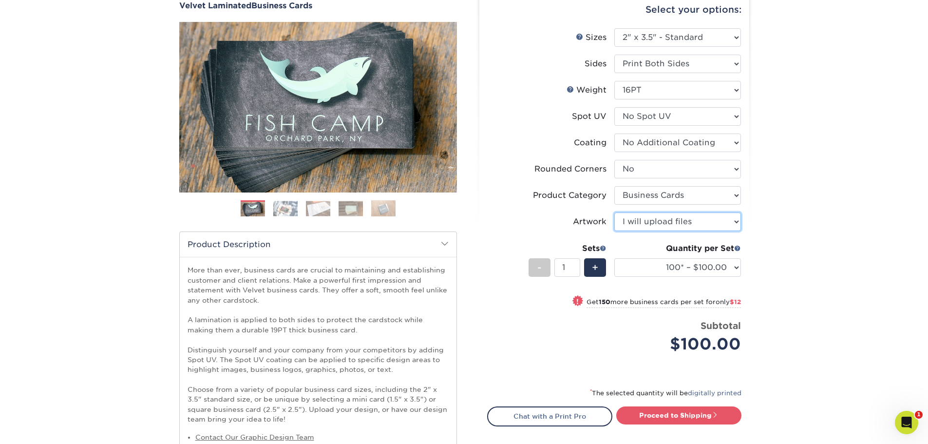
scroll to position [97, 0]
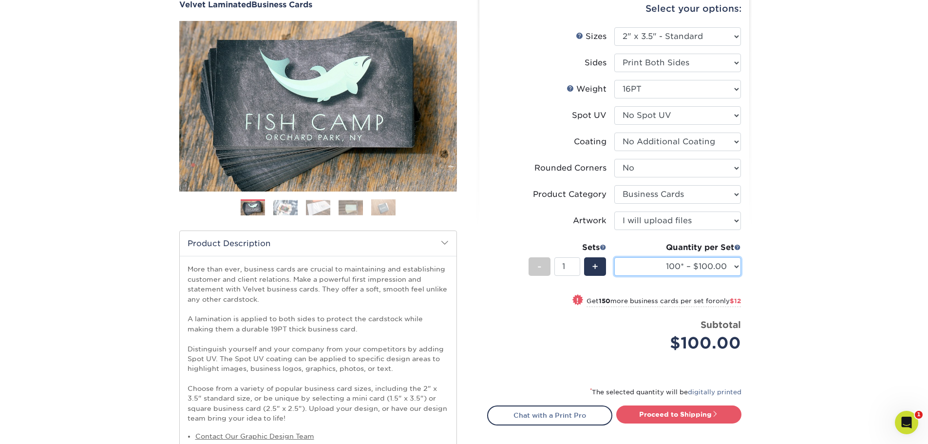
click at [733, 265] on select "100* – $100.00 250* – $112.00 500 – $120.00 1000 – $156.00 2500 – $307.00 5000 …" at bounding box center [677, 266] width 127 height 19
select select "250* – $112.00"
click at [614, 257] on select "100* – $100.00 250* – $112.00 500 – $120.00 1000 – $156.00 2500 – $307.00 5000 …" at bounding box center [677, 266] width 127 height 19
click at [696, 414] on link "Proceed to Shipping" at bounding box center [678, 414] width 125 height 18
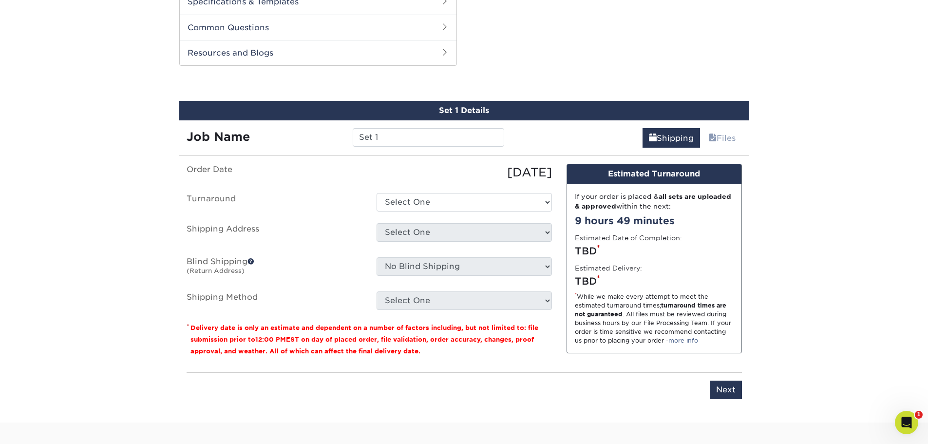
scroll to position [597, 0]
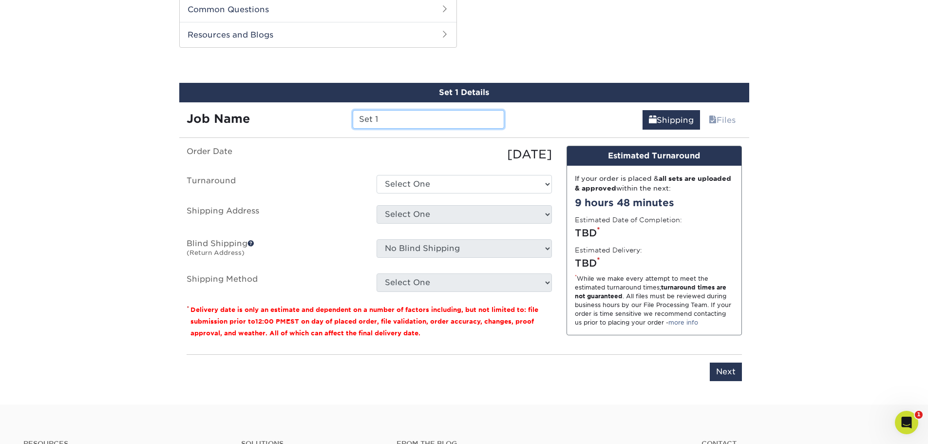
drag, startPoint x: 391, startPoint y: 115, endPoint x: 326, endPoint y: 128, distance: 66.2
click at [328, 128] on div "Job Name Set 1" at bounding box center [345, 119] width 333 height 19
type input "[PERSON_NAME] Business Card"
click at [402, 192] on select "Select One 2-4 Business Days 2 Day Next Business Day" at bounding box center [464, 184] width 175 height 19
select select "cb254759-61b2-41e5-bb52-a60bae6392c4"
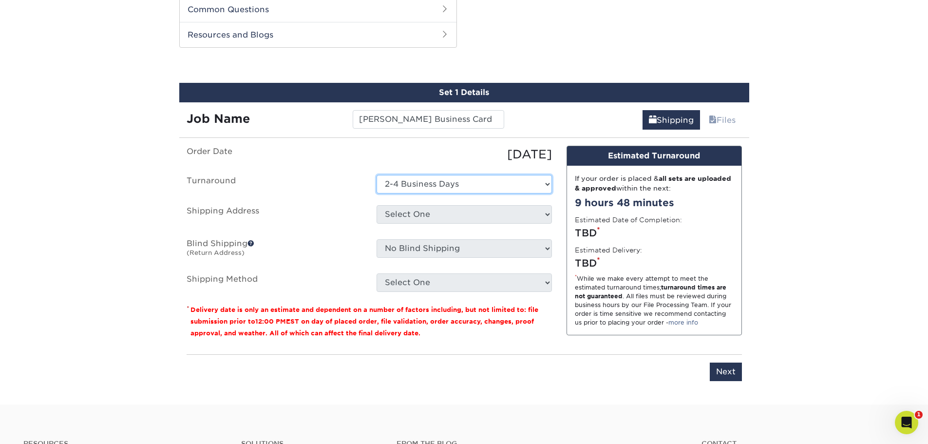
click at [377, 175] on select "Select One 2-4 Business Days 2 Day Next Business Day" at bounding box center [464, 184] width 175 height 19
click at [412, 214] on select "Select One MF - Main Address + Add New Address" at bounding box center [464, 214] width 175 height 19
select select "226647"
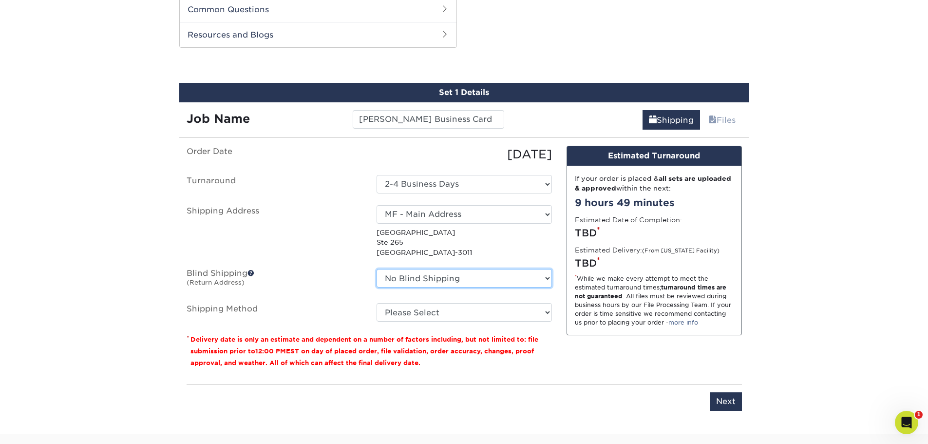
click at [414, 275] on select "No Blind Shipping MF - Main Address + Add New Address" at bounding box center [464, 278] width 175 height 19
select select "226647"
click at [377, 269] on select "No Blind Shipping MF - Main Address + Add New Address" at bounding box center [464, 278] width 175 height 19
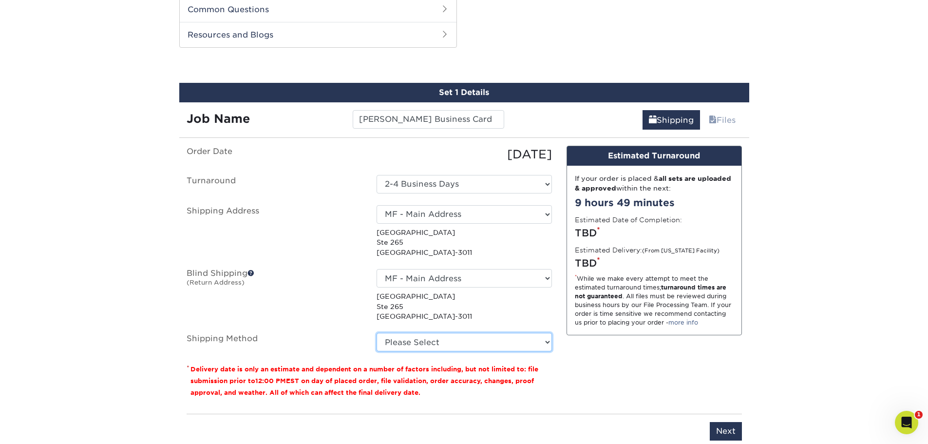
click at [438, 342] on select "Please Select Ground Shipping (+$7.84) 3 Day Shipping Service (+$15.34) 2 Day A…" at bounding box center [464, 342] width 175 height 19
select select "03"
click at [377, 333] on select "Please Select Ground Shipping (+$7.84) 3 Day Shipping Service (+$15.34) 2 Day A…" at bounding box center [464, 342] width 175 height 19
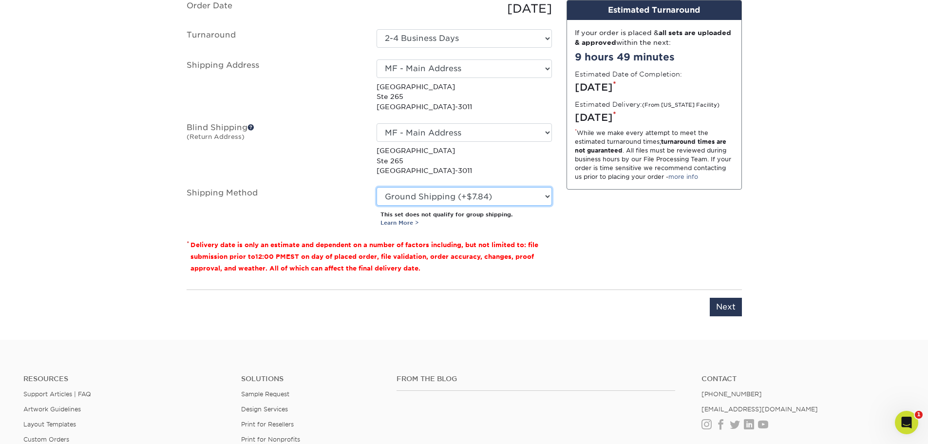
scroll to position [743, 0]
click at [725, 306] on input "Next" at bounding box center [726, 306] width 32 height 19
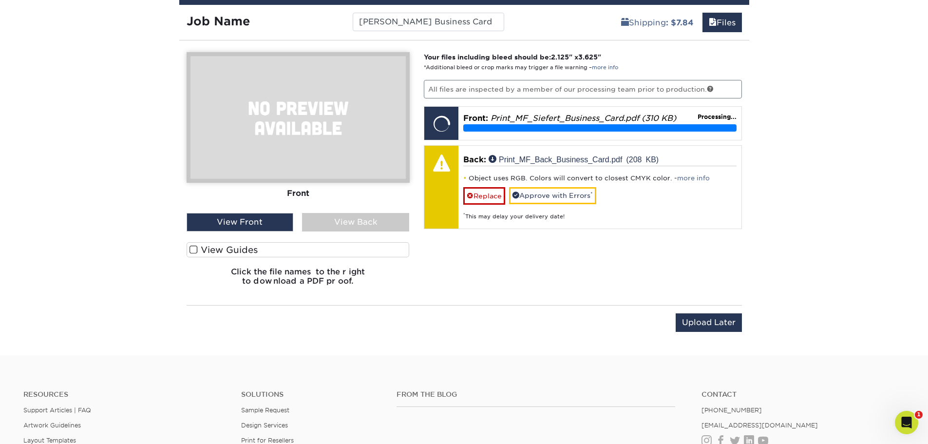
scroll to position [646, 0]
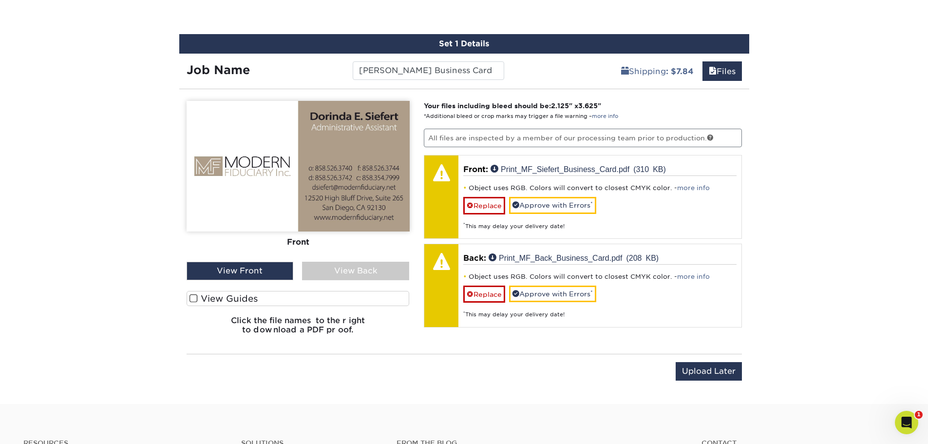
click at [355, 265] on div "View Back" at bounding box center [355, 271] width 107 height 19
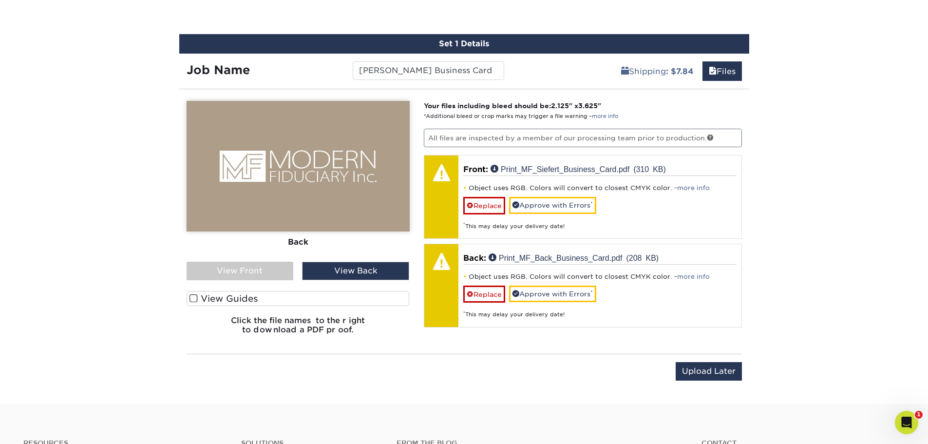
click at [263, 271] on div "View Front" at bounding box center [240, 271] width 107 height 19
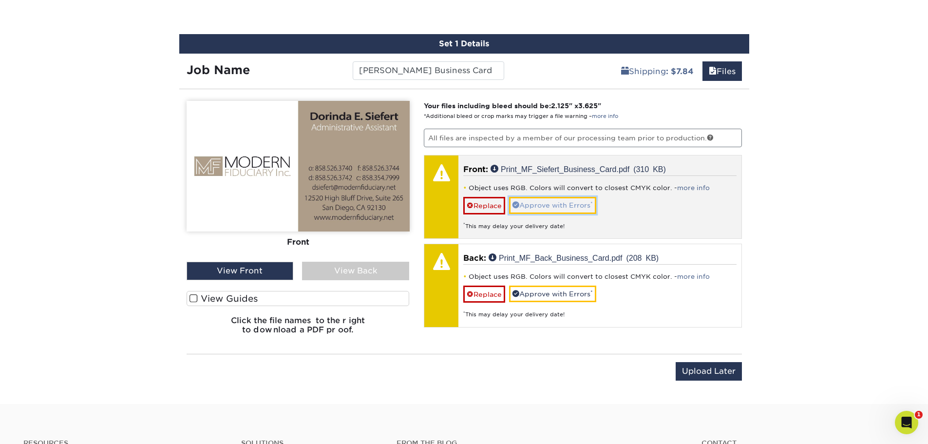
click at [568, 204] on link "Approve with Errors *" at bounding box center [552, 205] width 87 height 17
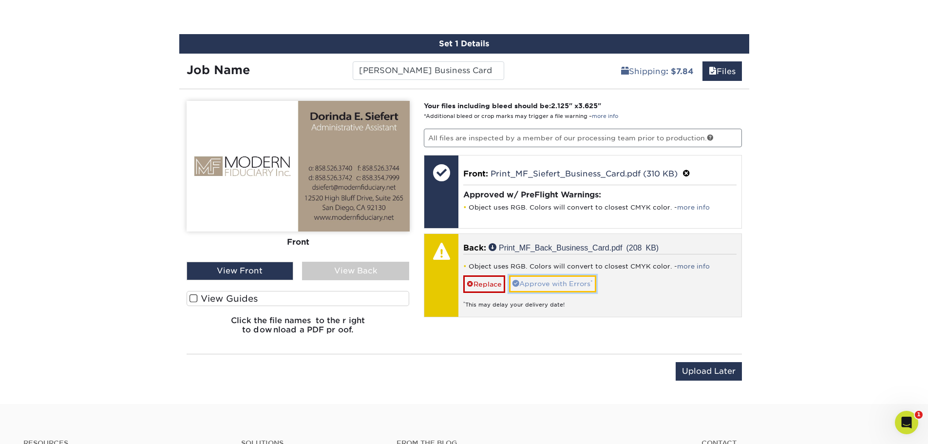
click at [547, 281] on link "Approve with Errors *" at bounding box center [552, 283] width 87 height 17
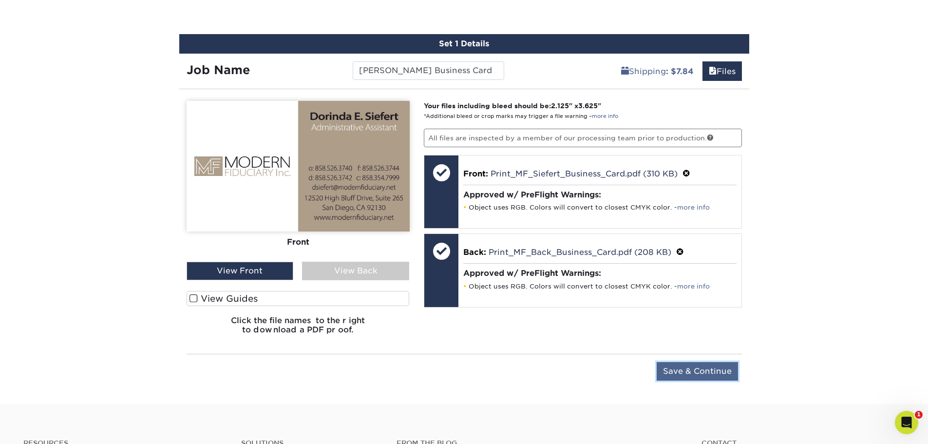
click at [680, 366] on input "Save & Continue" at bounding box center [697, 371] width 81 height 19
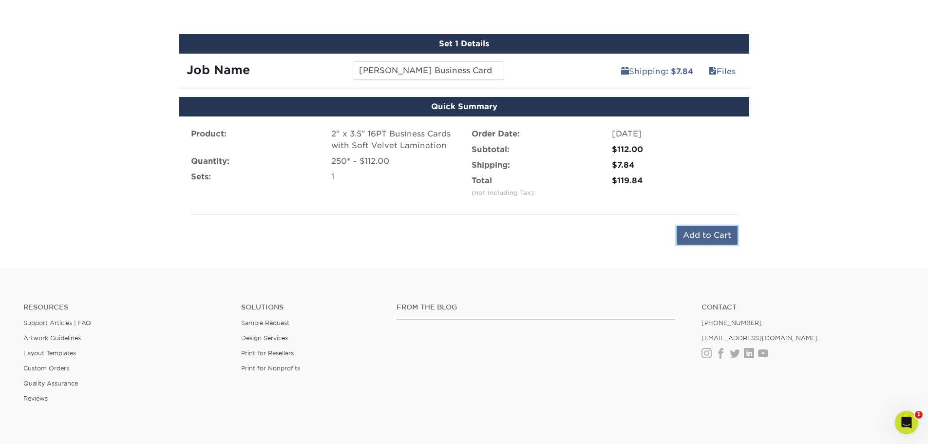
click at [697, 234] on input "Add to Cart" at bounding box center [707, 235] width 61 height 19
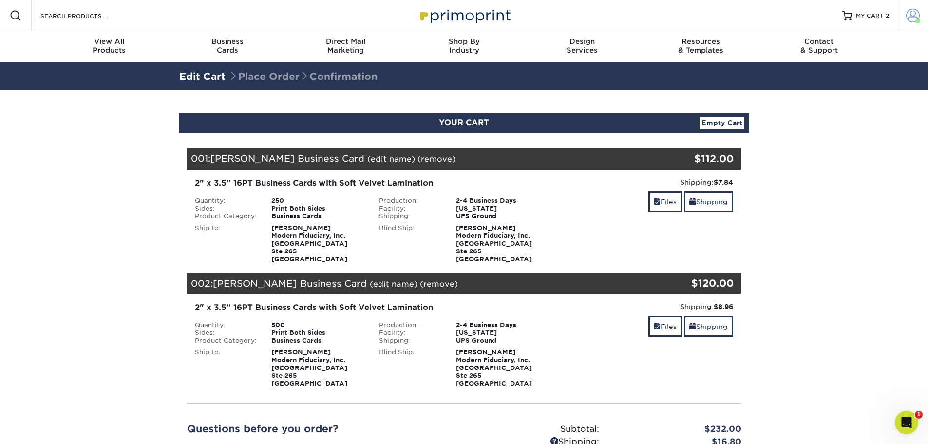
click at [912, 17] on span at bounding box center [913, 16] width 14 height 14
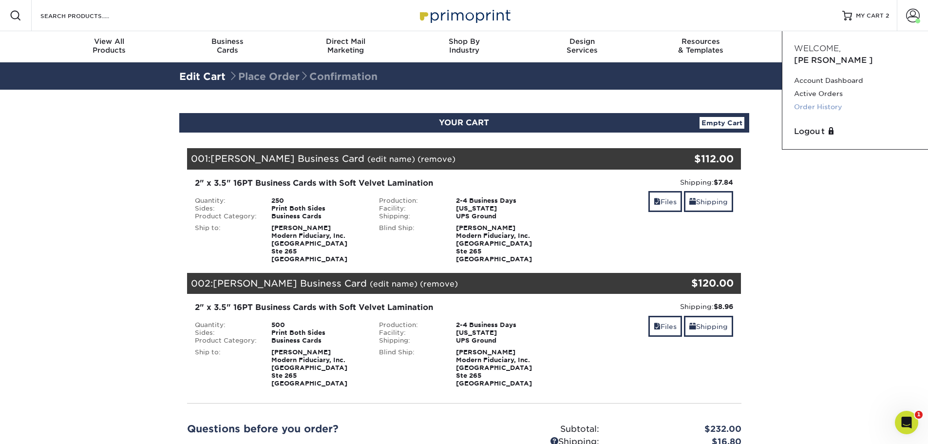
click at [819, 100] on link "Order History" at bounding box center [855, 106] width 122 height 13
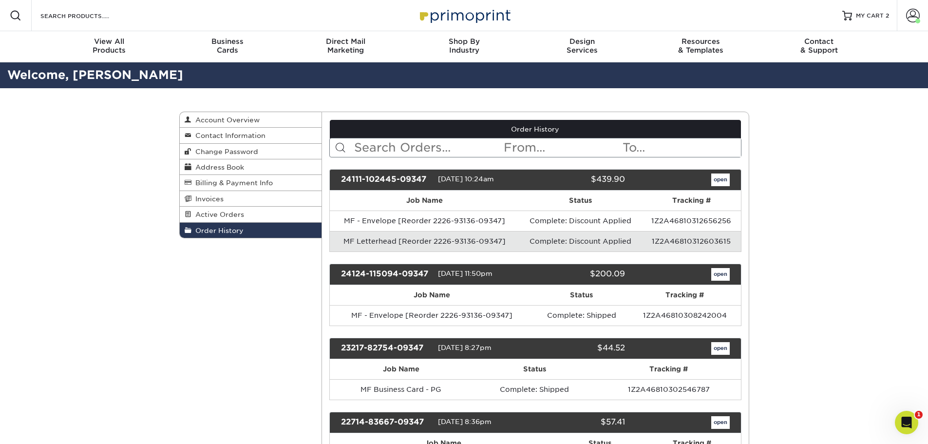
scroll to position [49, 0]
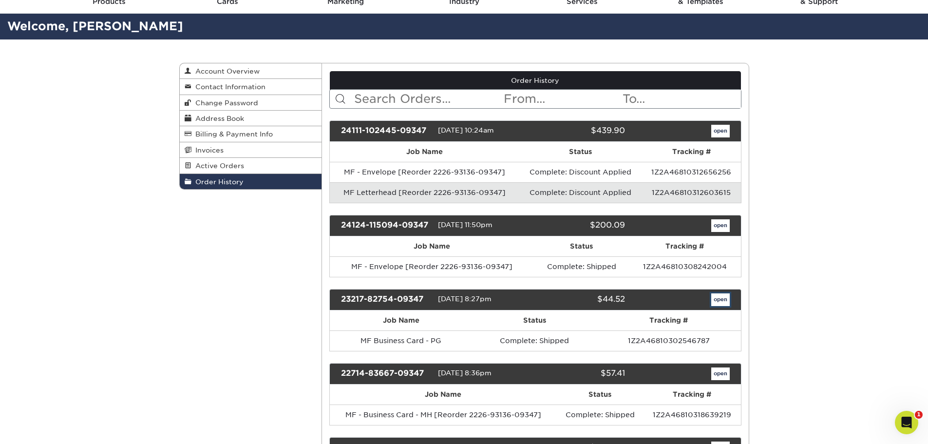
click at [726, 298] on link "open" at bounding box center [720, 299] width 19 height 13
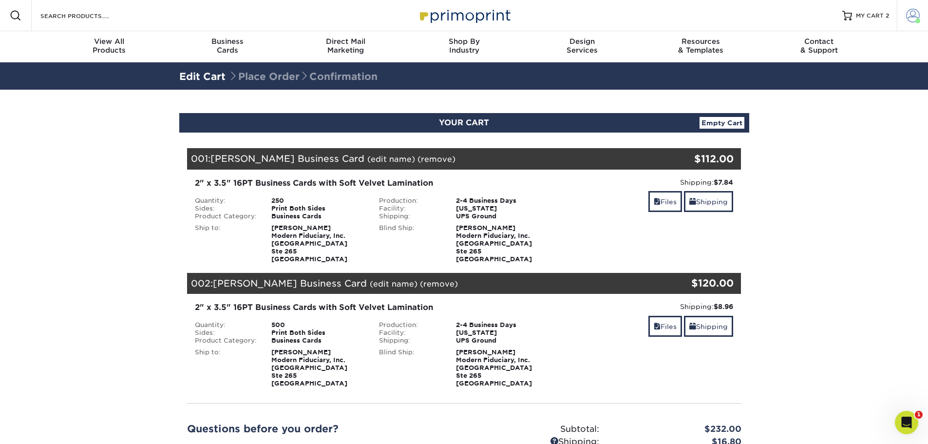
click at [914, 19] on span at bounding box center [913, 16] width 14 height 14
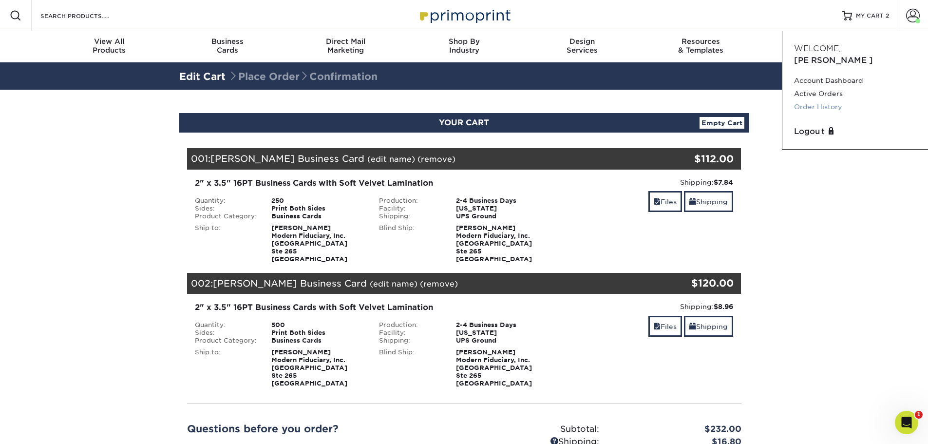
click at [819, 100] on link "Order History" at bounding box center [855, 106] width 122 height 13
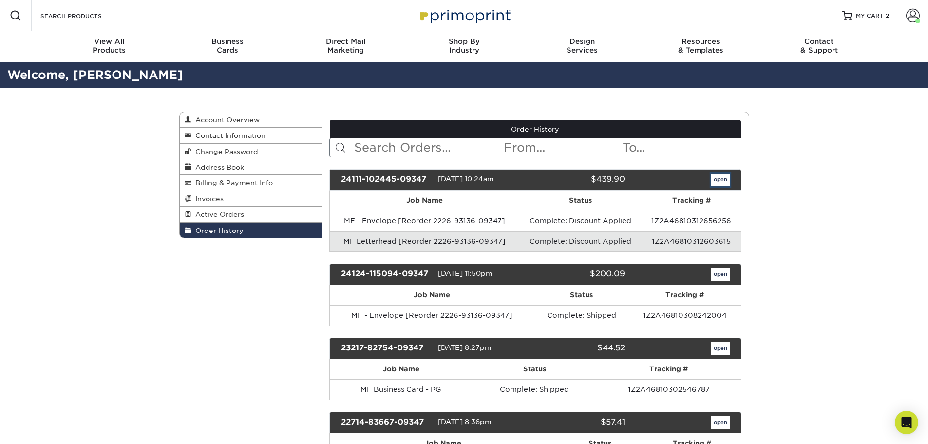
click at [719, 179] on link "open" at bounding box center [720, 179] width 19 height 13
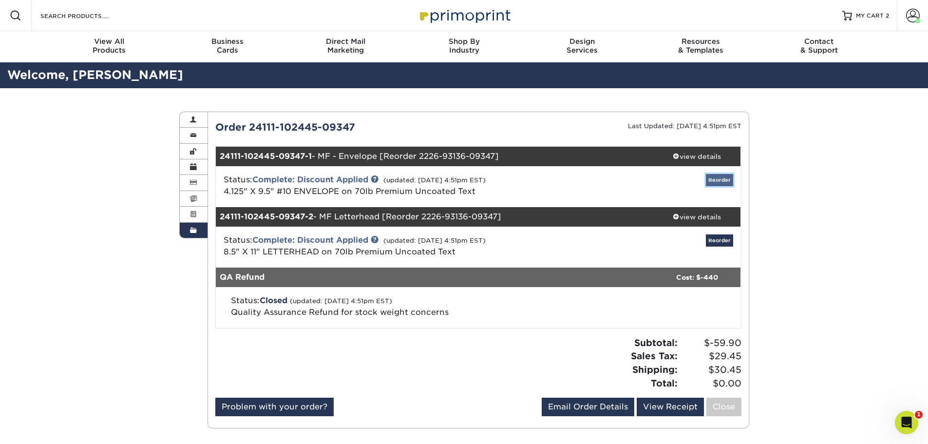
click at [718, 179] on link "Reorder" at bounding box center [719, 180] width 27 height 12
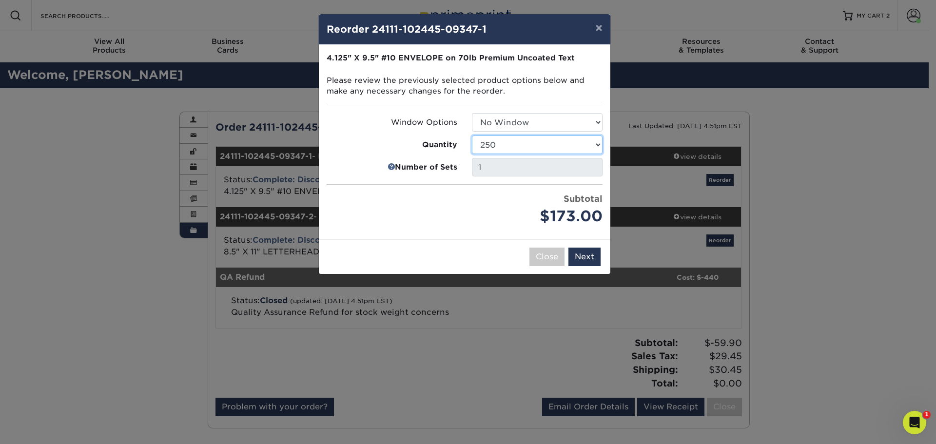
click at [598, 142] on select "250 500 1000 2500 5000 10000 15000 20000 25000" at bounding box center [537, 144] width 131 height 19
click at [422, 193] on div "Price per set $173.00" at bounding box center [391, 209] width 145 height 35
click at [593, 141] on select "250 500 1000 2500 5000 10000 15000 20000 25000" at bounding box center [537, 144] width 131 height 19
click at [472, 135] on select "250 500 1000 2500 5000 10000 15000 20000 25000" at bounding box center [537, 144] width 131 height 19
click at [593, 142] on select "250 500 1000 2500 5000 10000 15000 20000 25000" at bounding box center [537, 144] width 131 height 19
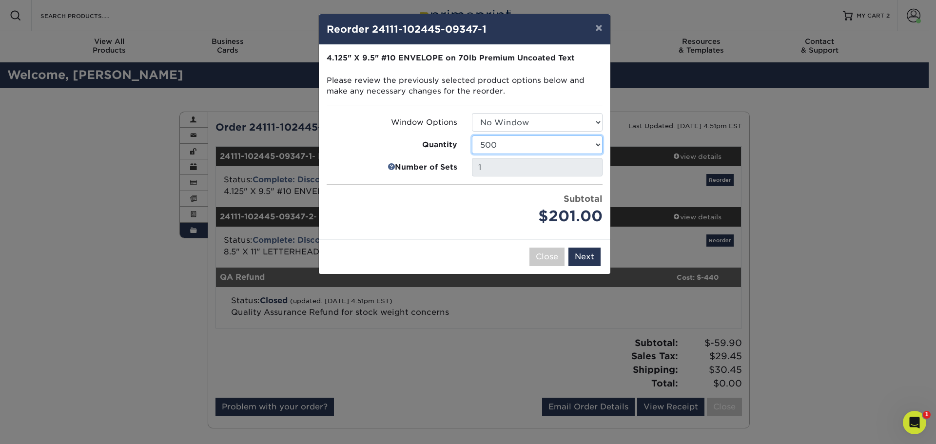
select select "6237a36b-b046-4ef6-8fed-6cb9c22a5ece"
click at [472, 135] on select "250 500 1000 2500 5000 10000 15000 20000 25000" at bounding box center [537, 144] width 131 height 19
click at [583, 255] on button "Next" at bounding box center [584, 257] width 32 height 19
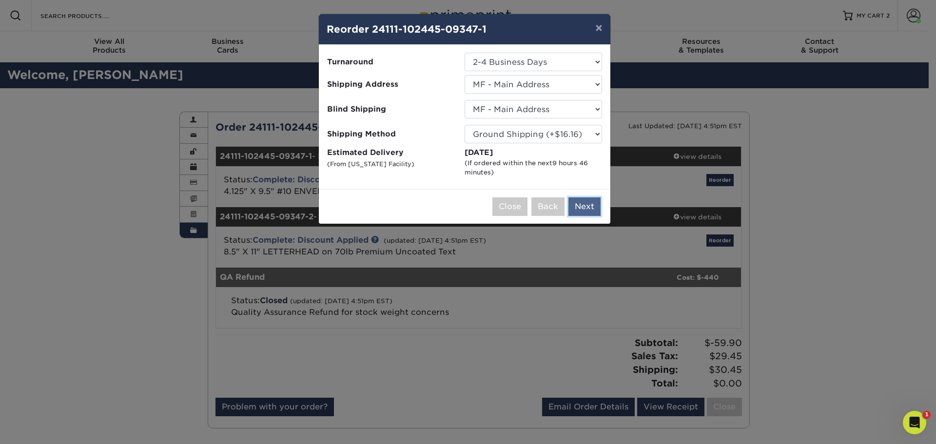
click at [588, 206] on button "Next" at bounding box center [584, 206] width 32 height 19
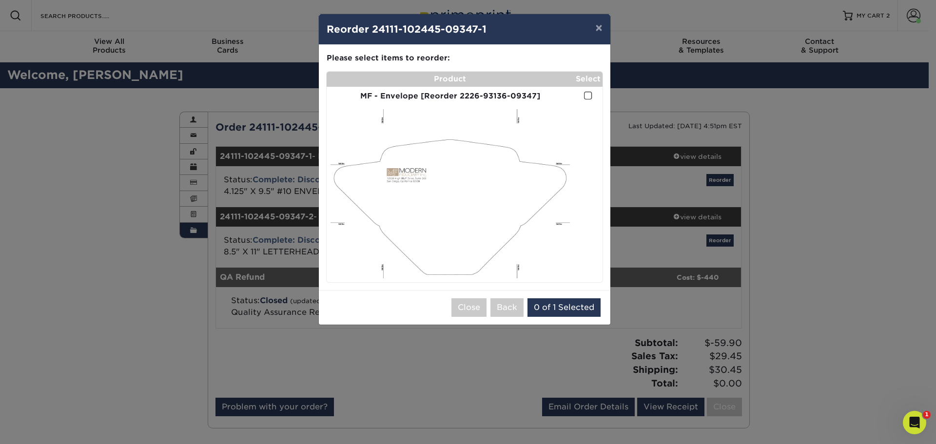
click at [589, 93] on span at bounding box center [588, 95] width 8 height 9
click at [0, 0] on input "checkbox" at bounding box center [0, 0] width 0 height 0
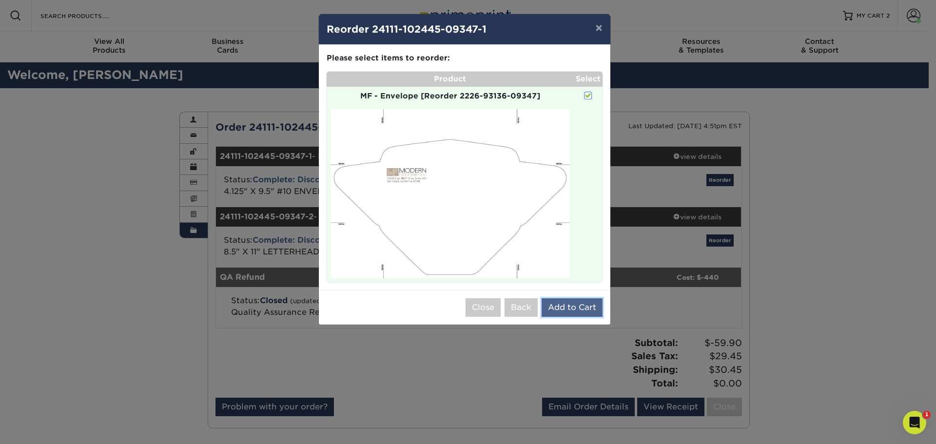
click at [568, 308] on button "Add to Cart" at bounding box center [571, 307] width 61 height 19
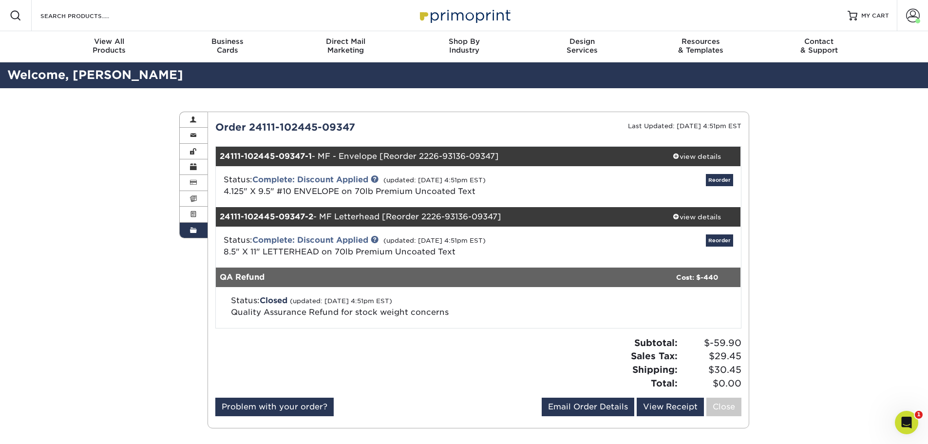
click at [847, 16] on div "Resources Menu Search Products Account Welcome, Patricia Account Dashboard Acti…" at bounding box center [464, 15] width 928 height 31
click at [859, 13] on link "MY CART" at bounding box center [868, 15] width 41 height 31
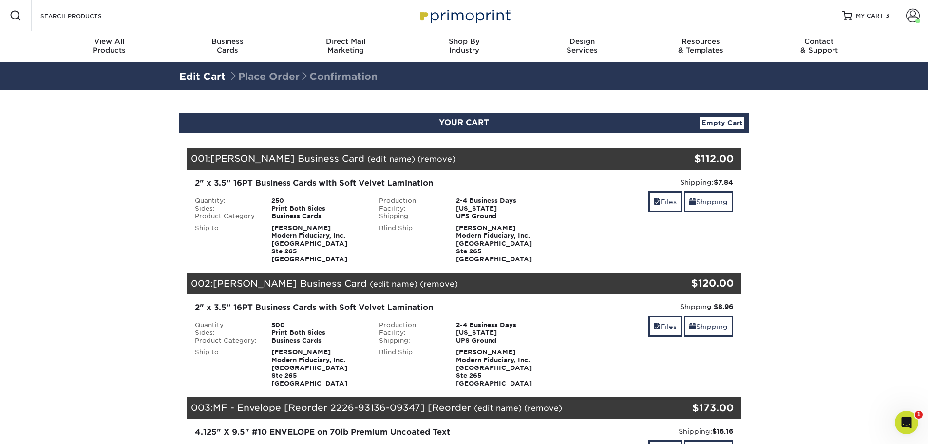
click at [454, 16] on img at bounding box center [464, 15] width 97 height 21
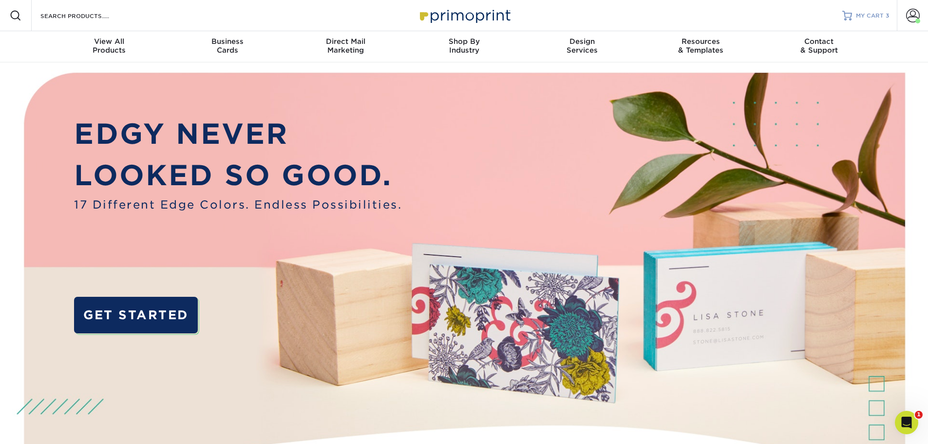
click at [880, 16] on span "MY CART" at bounding box center [870, 16] width 28 height 8
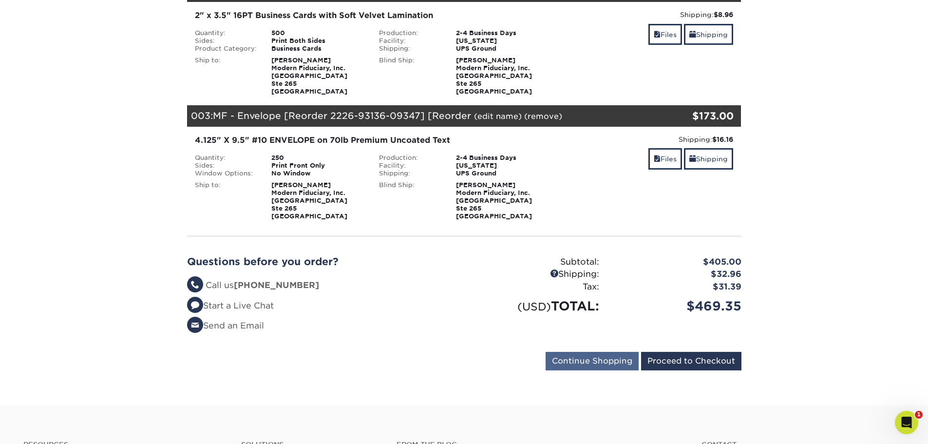
scroll to position [292, 0]
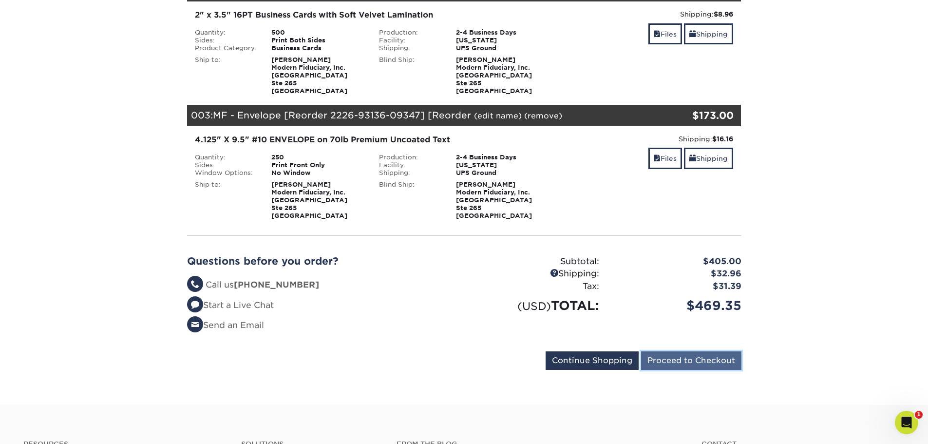
click at [700, 356] on input "Proceed to Checkout" at bounding box center [691, 360] width 100 height 19
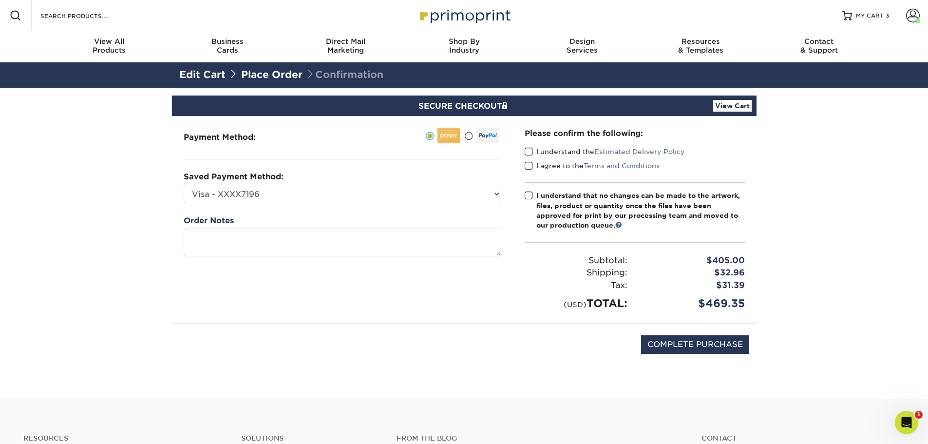
click at [531, 150] on span at bounding box center [529, 151] width 8 height 9
click at [0, 0] on input "I understand the Estimated Delivery Policy" at bounding box center [0, 0] width 0 height 0
click at [532, 165] on span at bounding box center [529, 165] width 8 height 9
click at [0, 0] on input "I agree to the Terms and Conditions" at bounding box center [0, 0] width 0 height 0
click at [531, 194] on span at bounding box center [529, 195] width 8 height 9
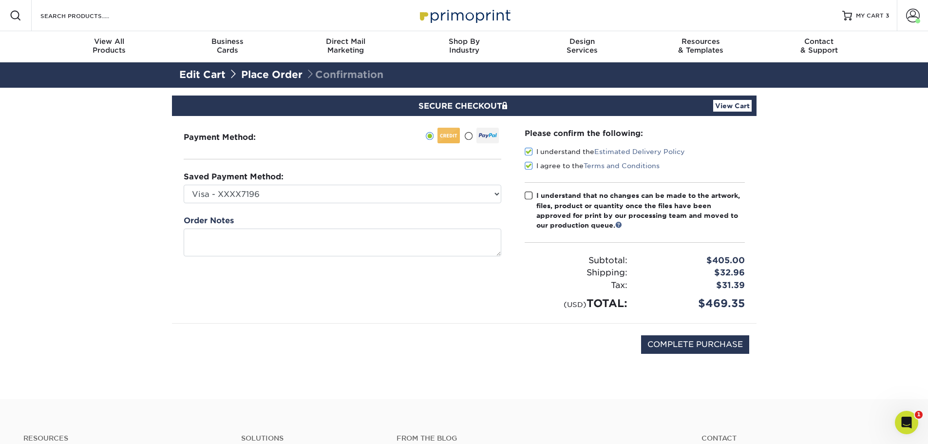
click at [0, 0] on input "I understand that no changes can be made to the artwork, files, product or quan…" at bounding box center [0, 0] width 0 height 0
click at [720, 345] on input "COMPLETE PURCHASE" at bounding box center [695, 344] width 108 height 19
type input "PROCESSING, PLEASE WAIT..."
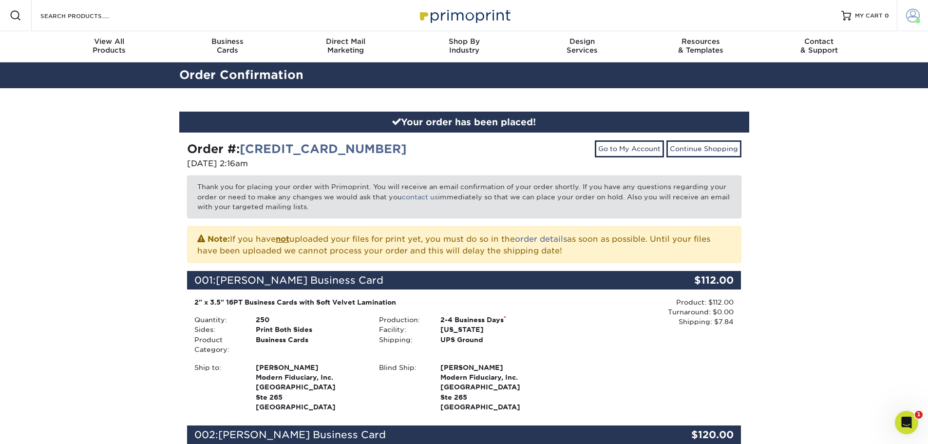
click at [909, 19] on span at bounding box center [913, 16] width 14 height 14
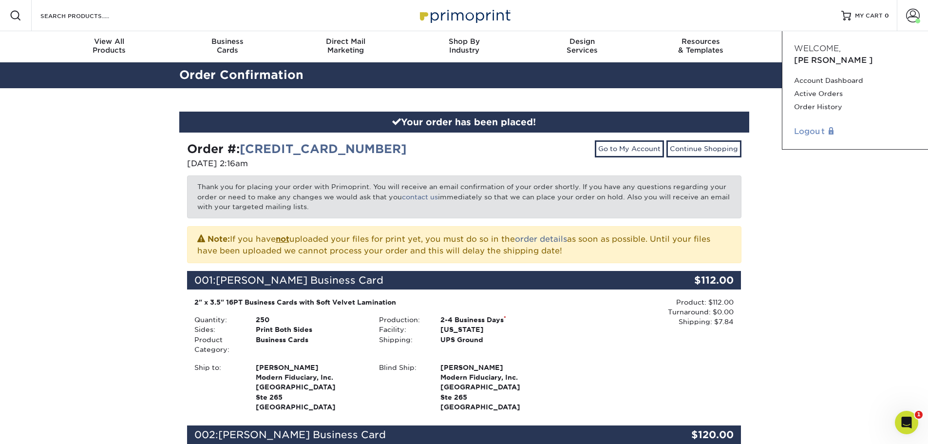
click at [806, 126] on link "Logout" at bounding box center [855, 132] width 122 height 12
